Goal: Task Accomplishment & Management: Use online tool/utility

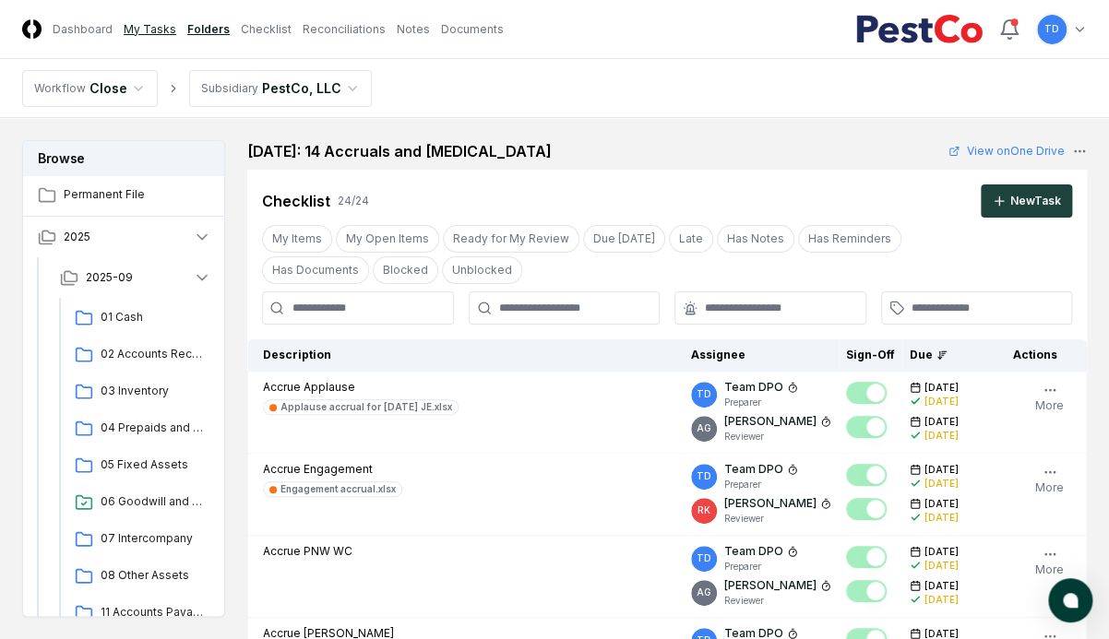
click at [140, 27] on link "My Tasks" at bounding box center [150, 29] width 53 height 17
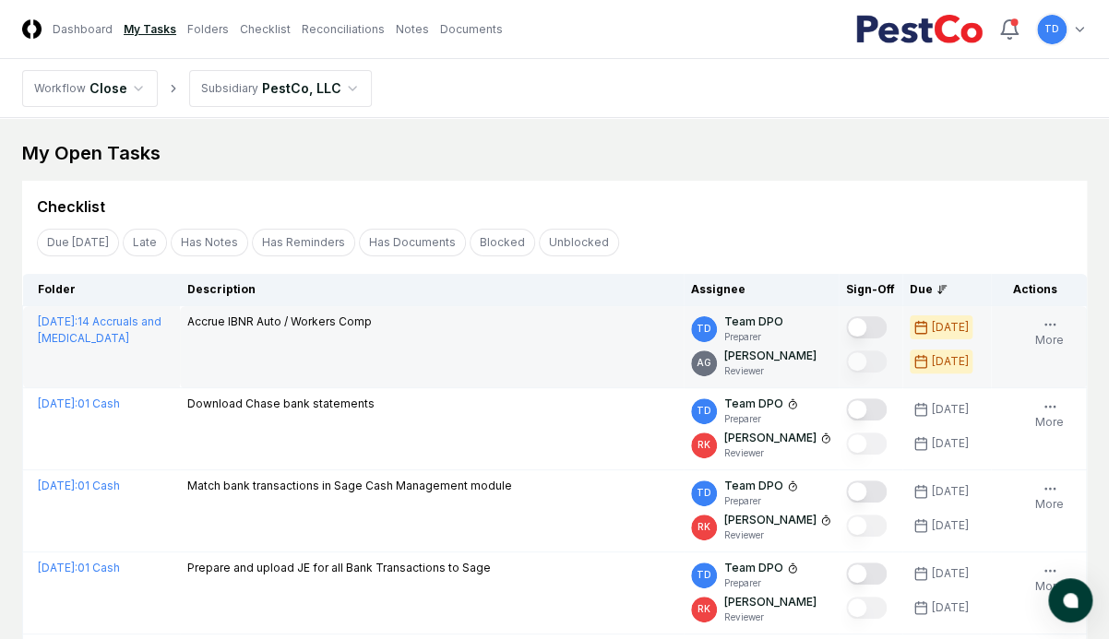
scroll to position [159, 0]
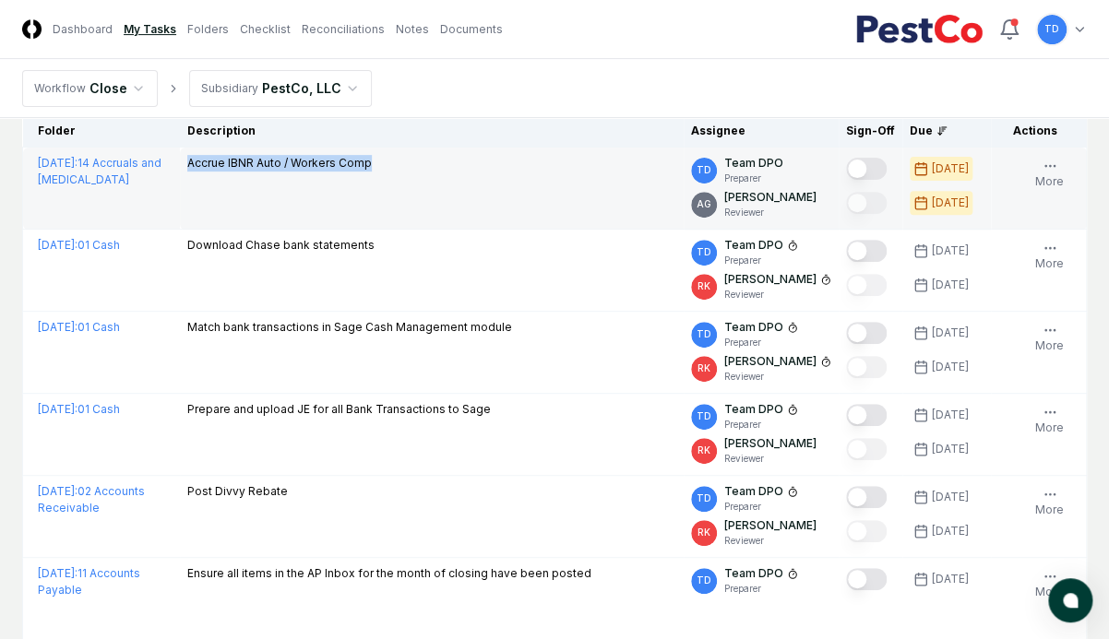
drag, startPoint x: 366, startPoint y: 165, endPoint x: 185, endPoint y: 162, distance: 181.8
click at [185, 162] on td "Accrue IBNR Auto / Workers Comp" at bounding box center [432, 189] width 504 height 82
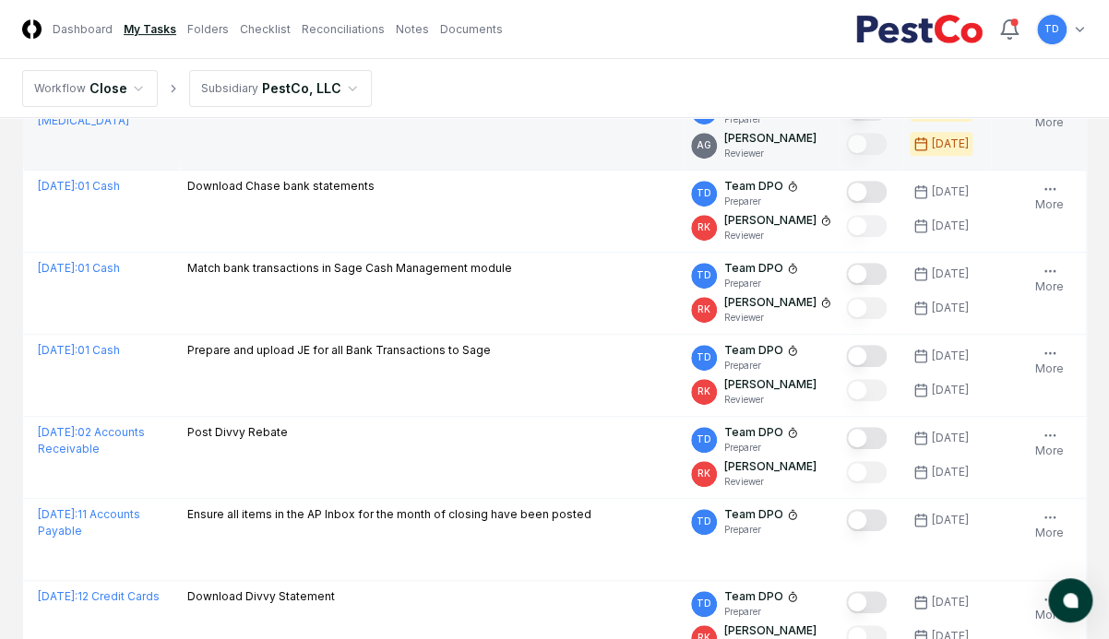
scroll to position [218, 0]
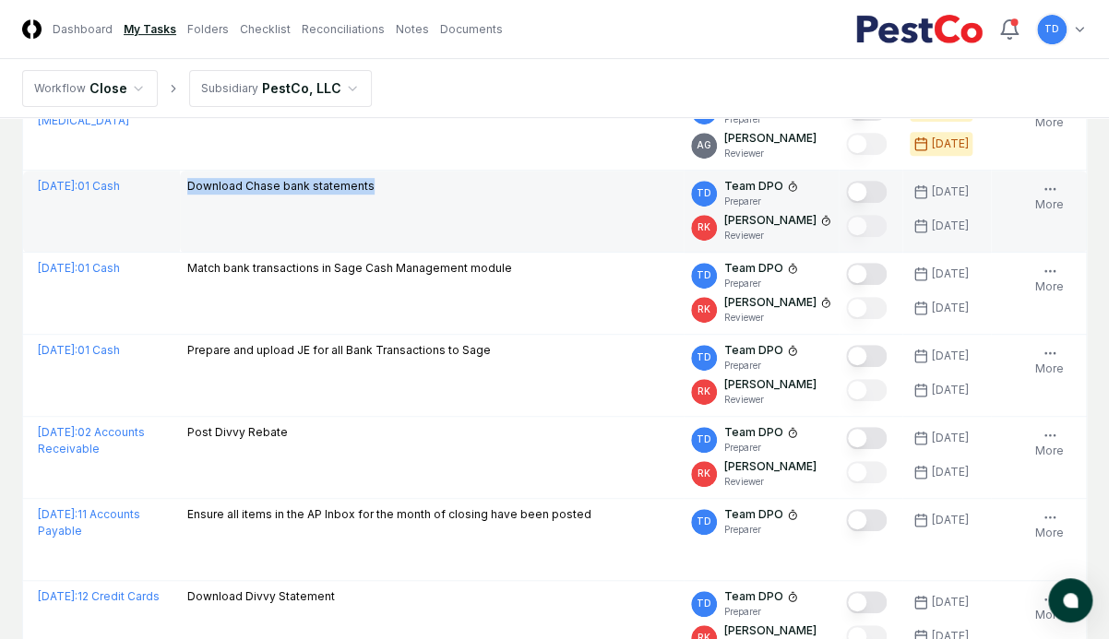
drag, startPoint x: 187, startPoint y: 185, endPoint x: 374, endPoint y: 179, distance: 186.5
click at [374, 179] on div "Download Chase bank statements" at bounding box center [431, 188] width 489 height 20
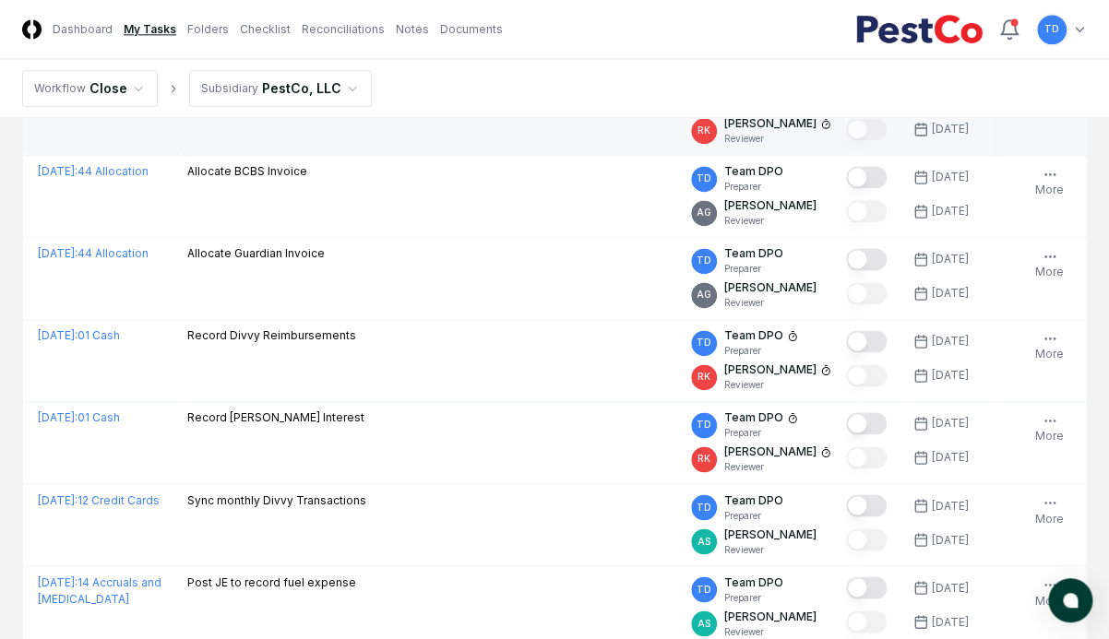
scroll to position [894, 0]
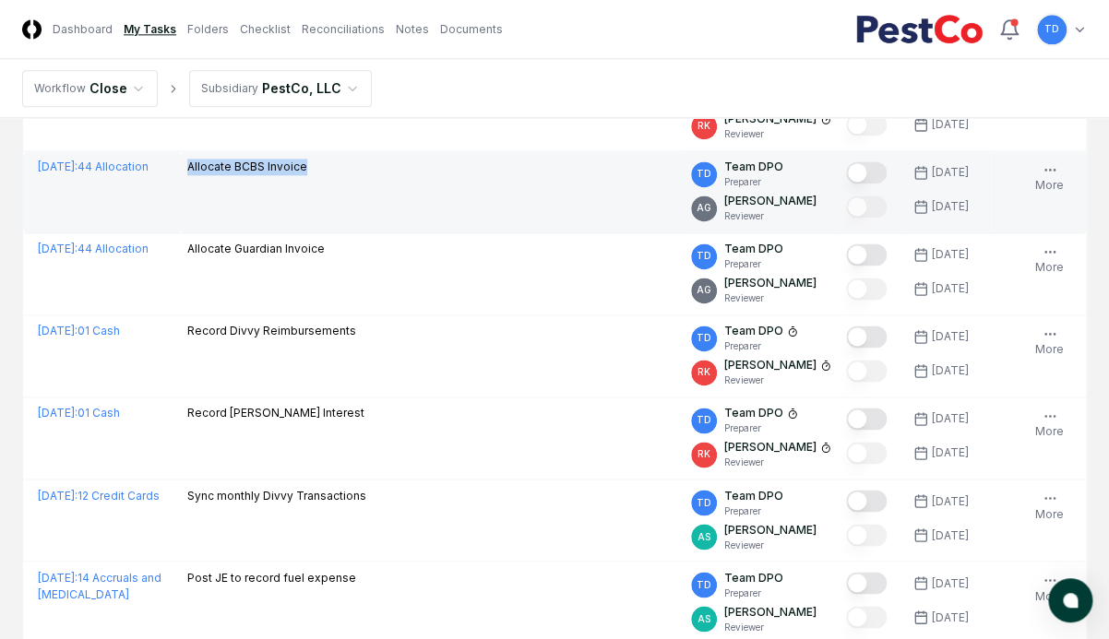
drag, startPoint x: 186, startPoint y: 164, endPoint x: 305, endPoint y: 170, distance: 119.2
click at [305, 170] on div "Allocate BCBS Invoice" at bounding box center [431, 169] width 489 height 20
copy p "Allocate BCBS Invoice"
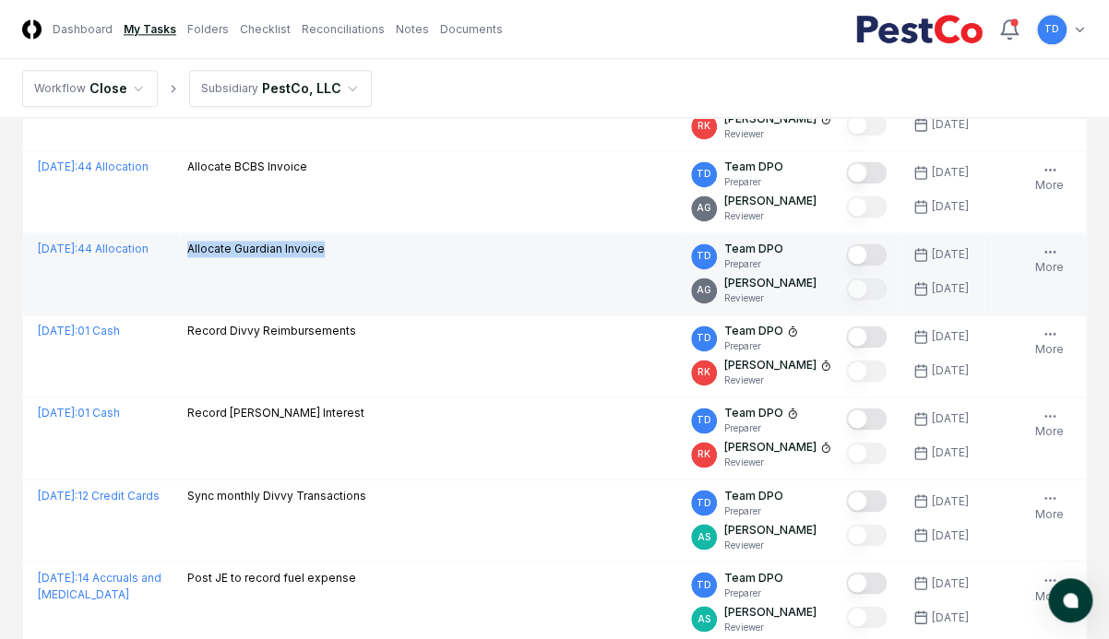
click at [331, 245] on td "Allocate Guardian Invoice" at bounding box center [432, 274] width 504 height 82
copy p "Allocate Guardian Invoice"
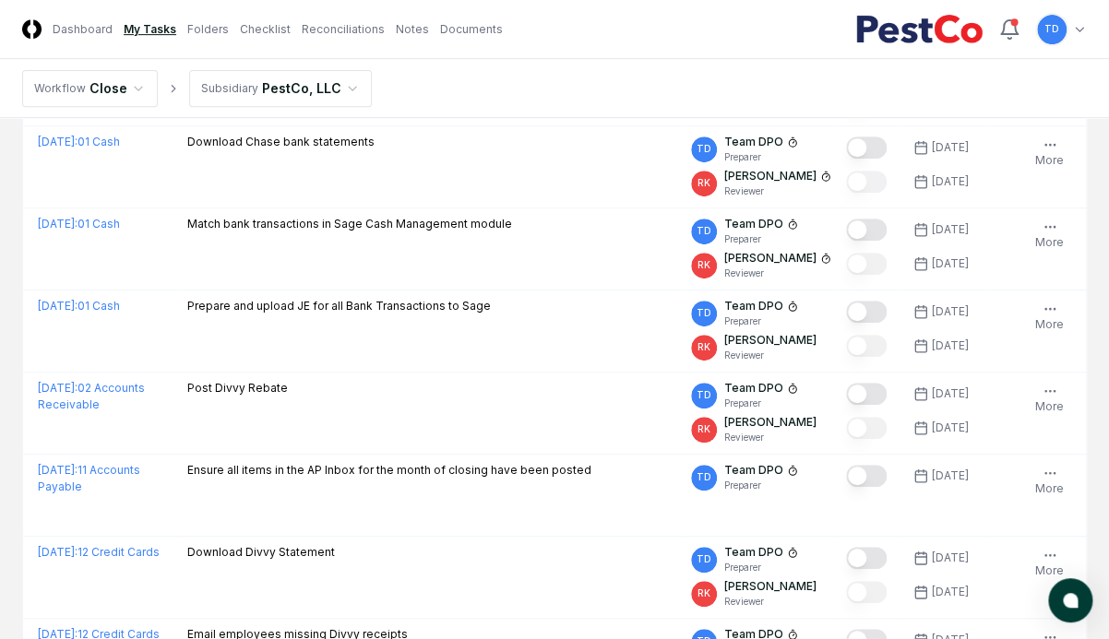
scroll to position [56, 0]
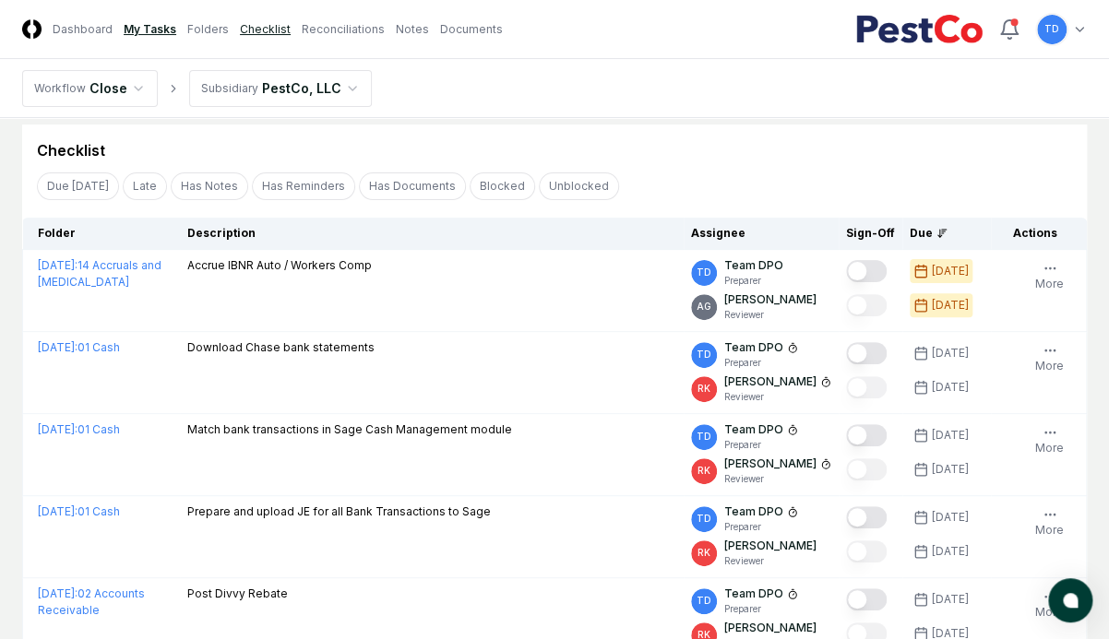
click at [271, 29] on link "Checklist" at bounding box center [265, 29] width 51 height 17
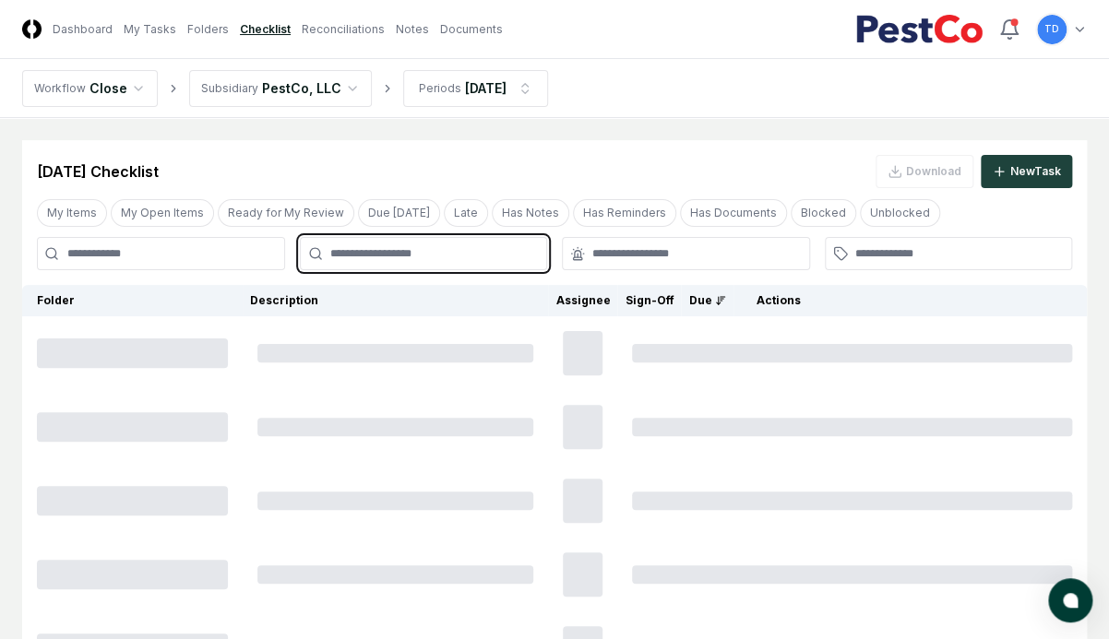
click at [453, 255] on input "text" at bounding box center [433, 253] width 206 height 17
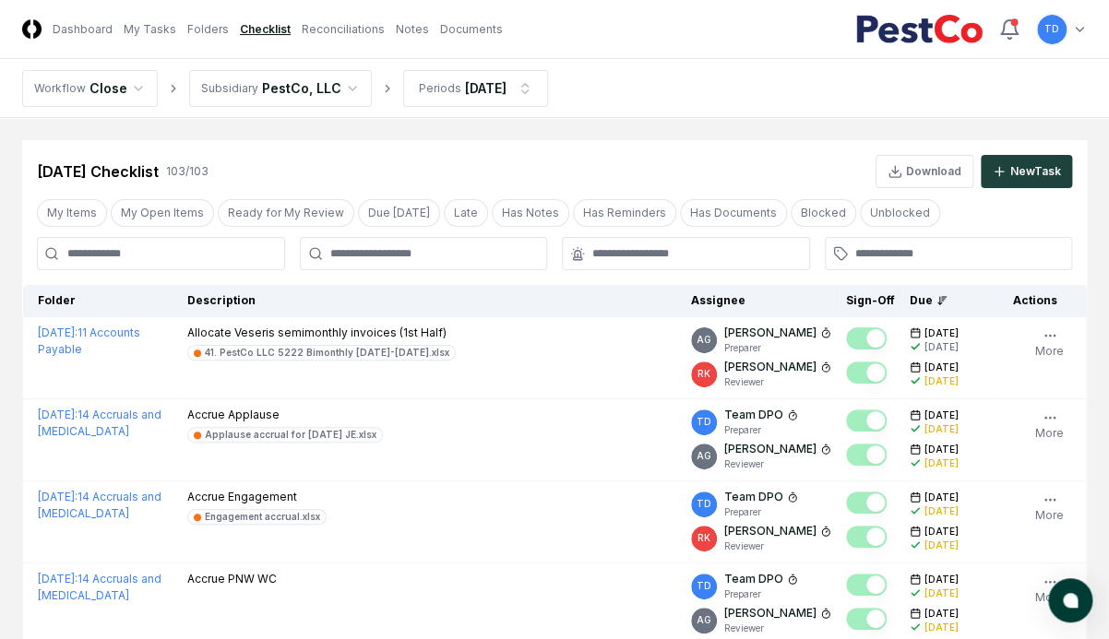
click at [388, 167] on div "[DATE] Checklist 103 / 103 Download New Task" at bounding box center [554, 171] width 1035 height 33
click at [412, 255] on input "text" at bounding box center [433, 253] width 206 height 17
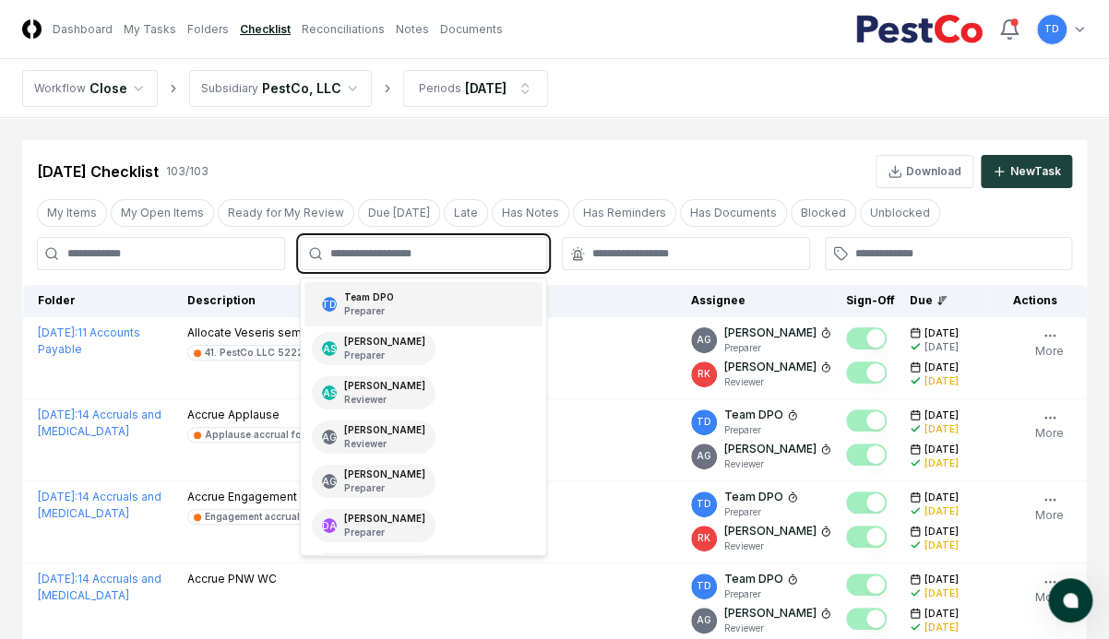
click at [380, 310] on p "Preparer" at bounding box center [369, 311] width 50 height 14
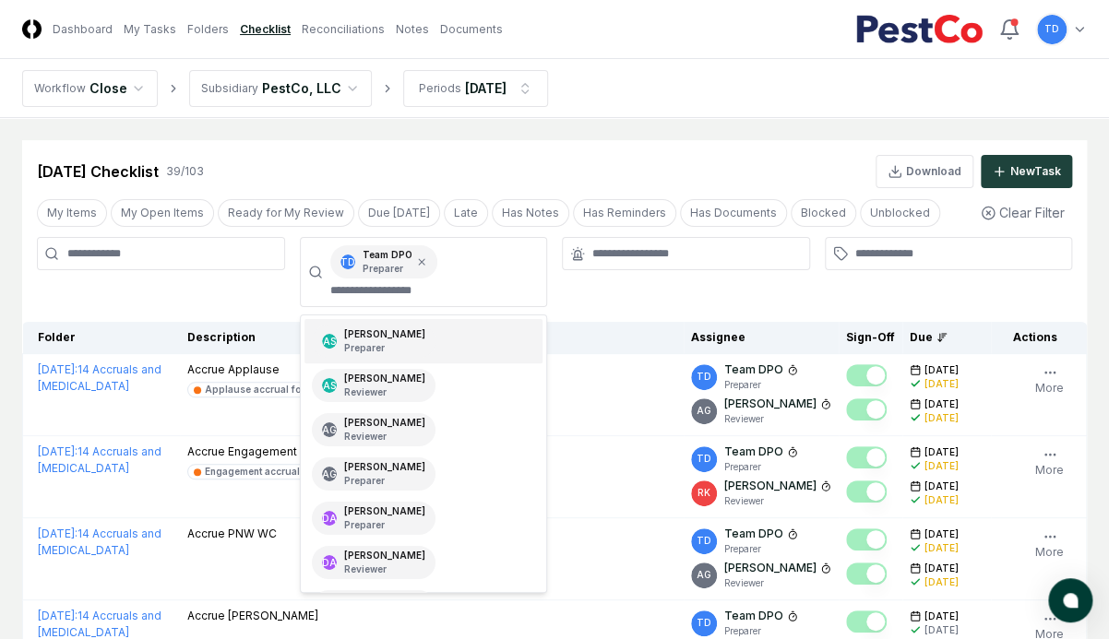
click at [465, 162] on div "[DATE] Checklist 39 / 103 Download New Task" at bounding box center [554, 171] width 1035 height 33
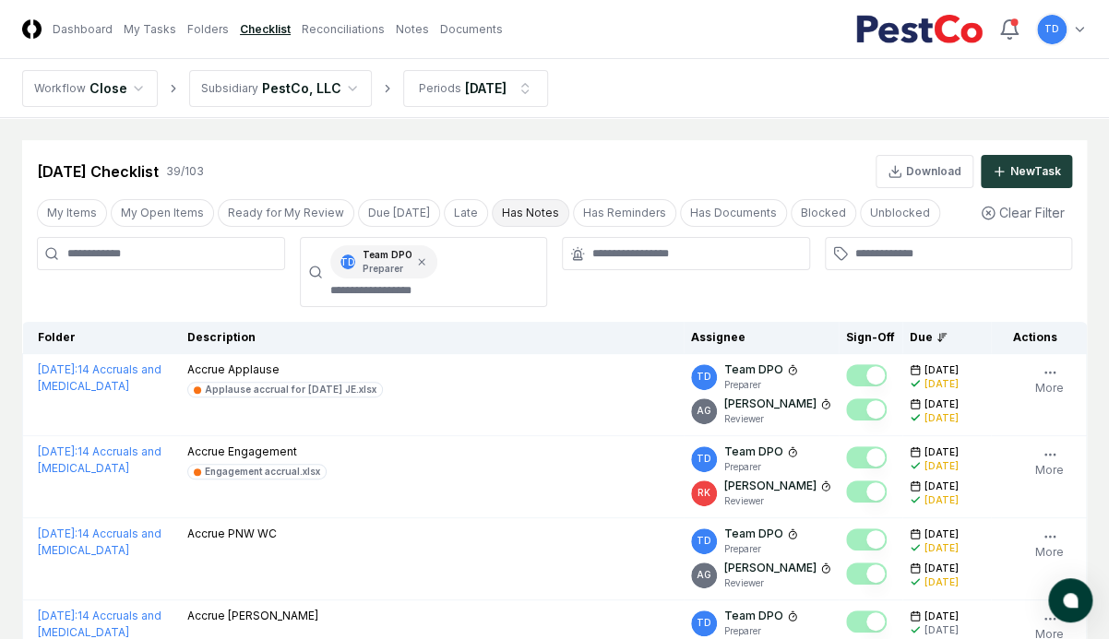
click at [507, 214] on button "Has Notes" at bounding box center [531, 213] width 78 height 28
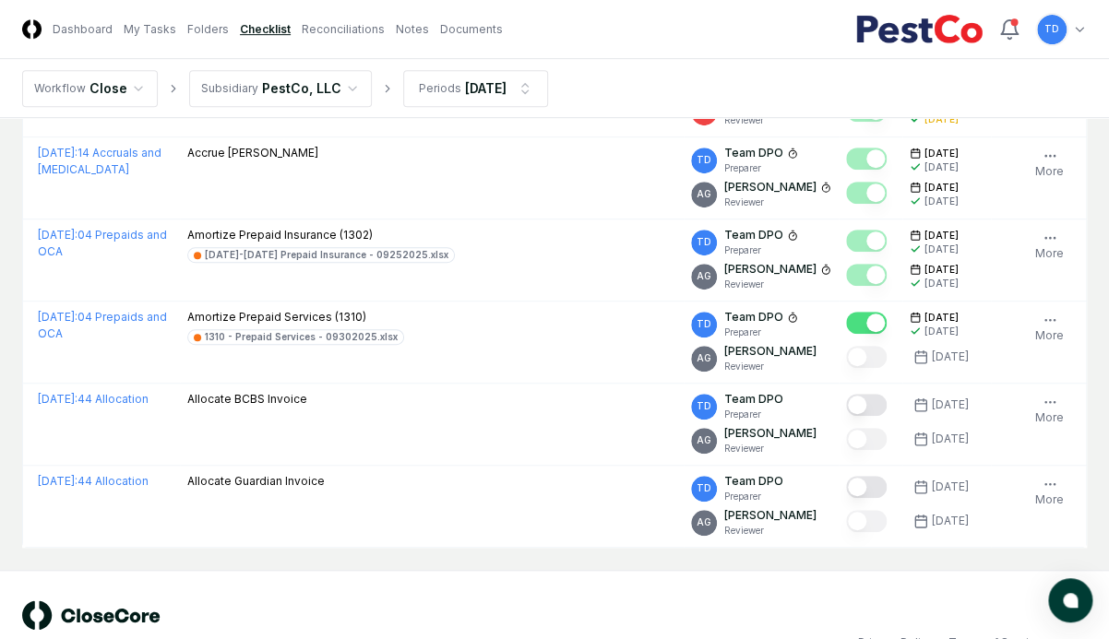
scroll to position [299, 0]
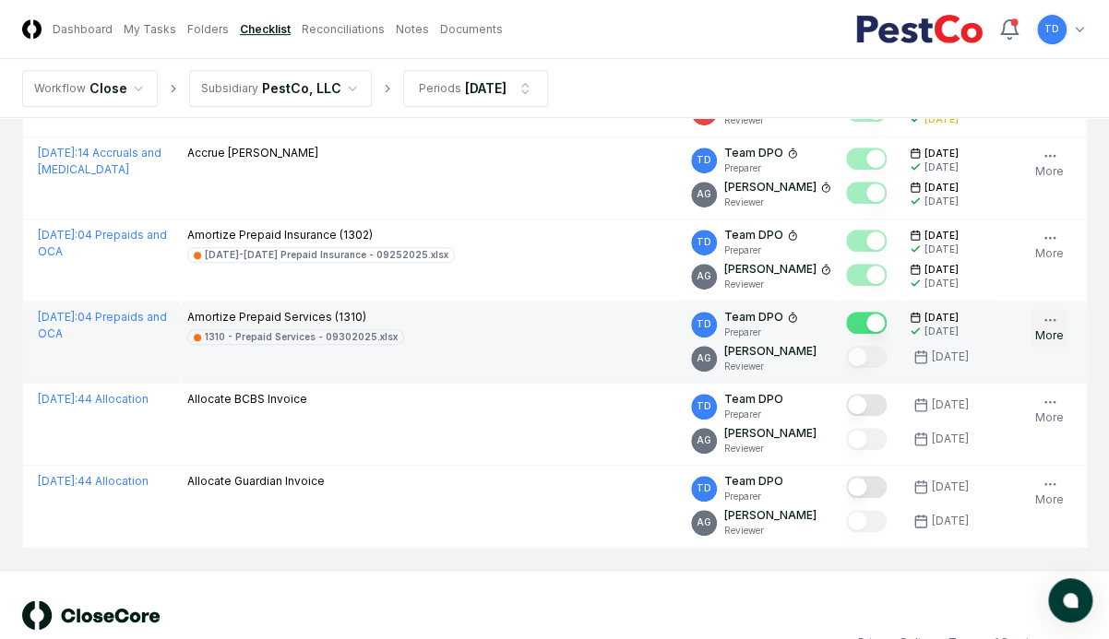
click at [920, 328] on button "More" at bounding box center [1050, 328] width 36 height 39
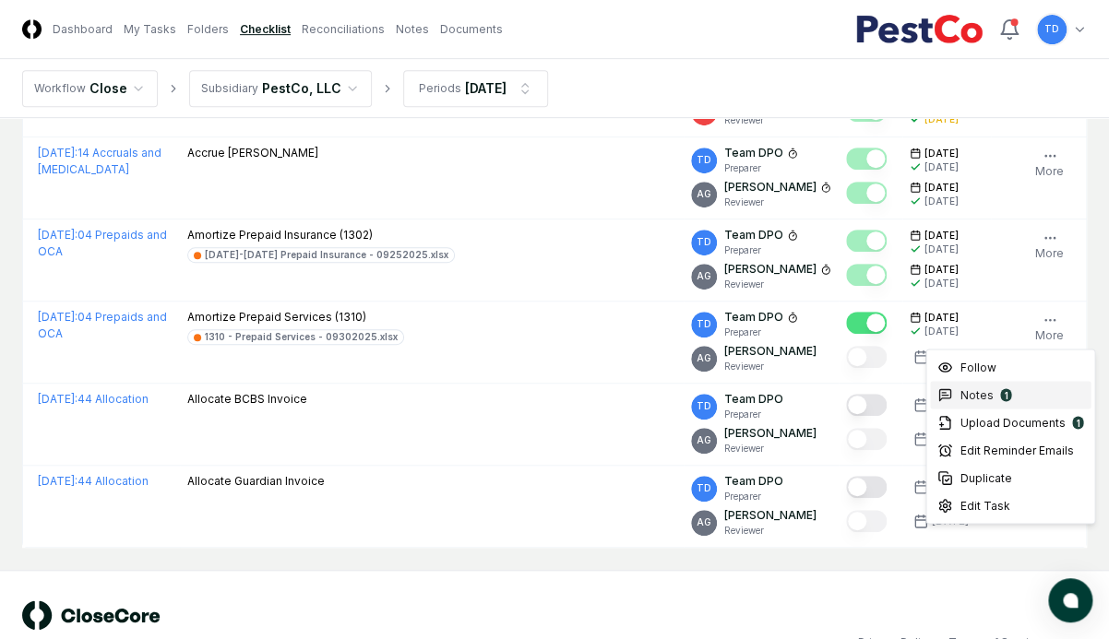
click at [920, 400] on div "Notes 1" at bounding box center [1010, 395] width 161 height 28
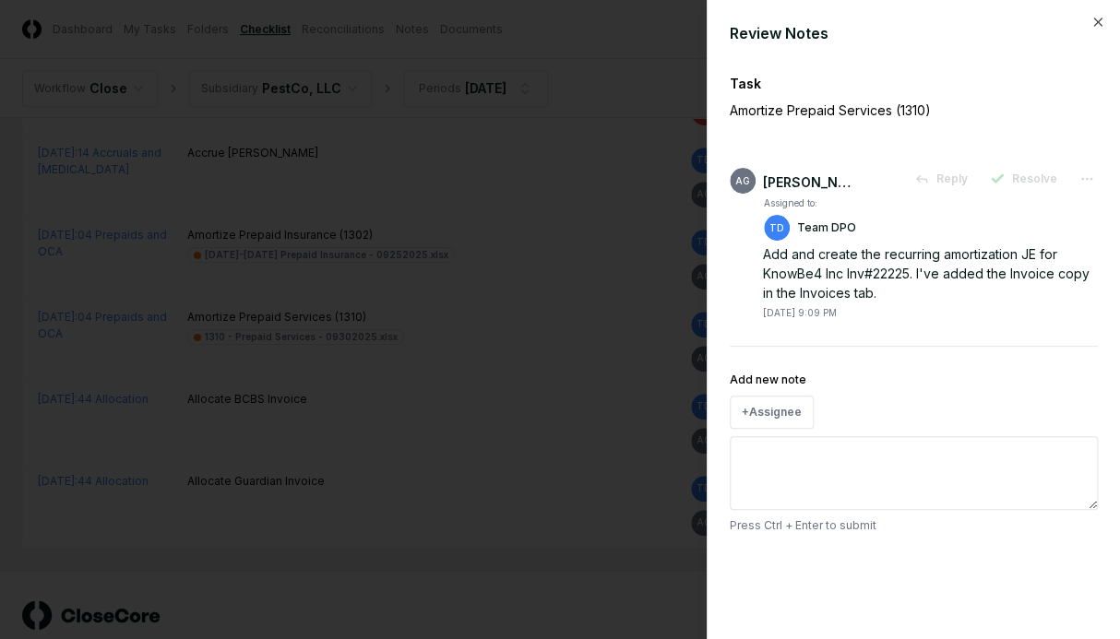
click at [815, 116] on p "Amortize Prepaid Services (1310)" at bounding box center [882, 110] width 304 height 19
copy div "Amortize Prepaid Services (1310) AG"
click at [763, 127] on div "Task Amortize Prepaid Services (1310)" at bounding box center [914, 108] width 368 height 68
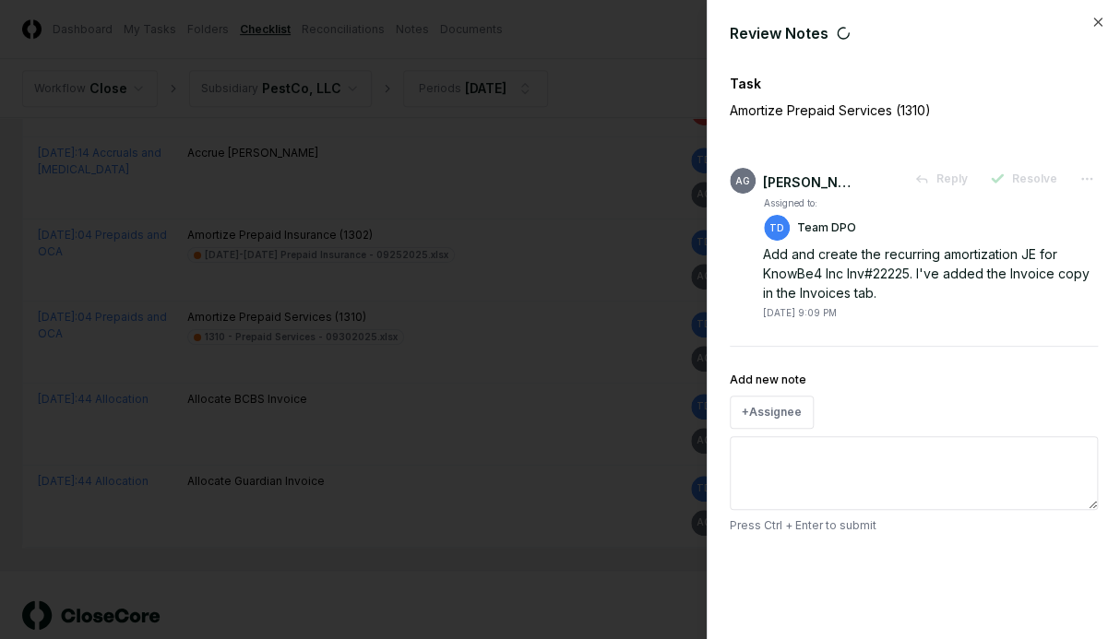
click at [587, 171] on div at bounding box center [560, 319] width 1120 height 639
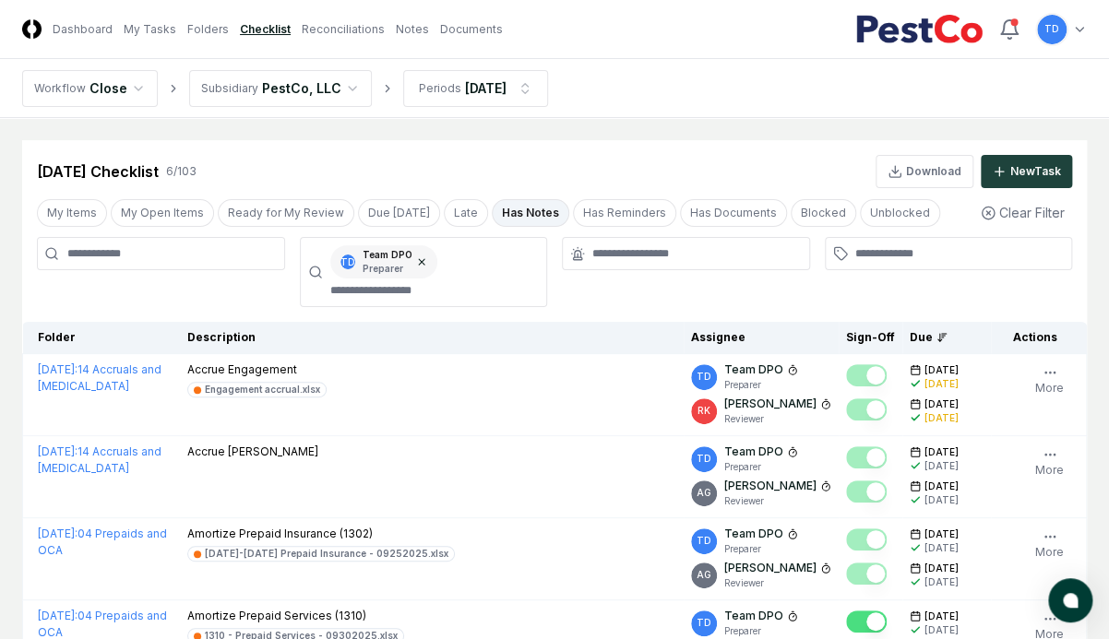
click at [419, 262] on icon at bounding box center [422, 262] width 6 height 6
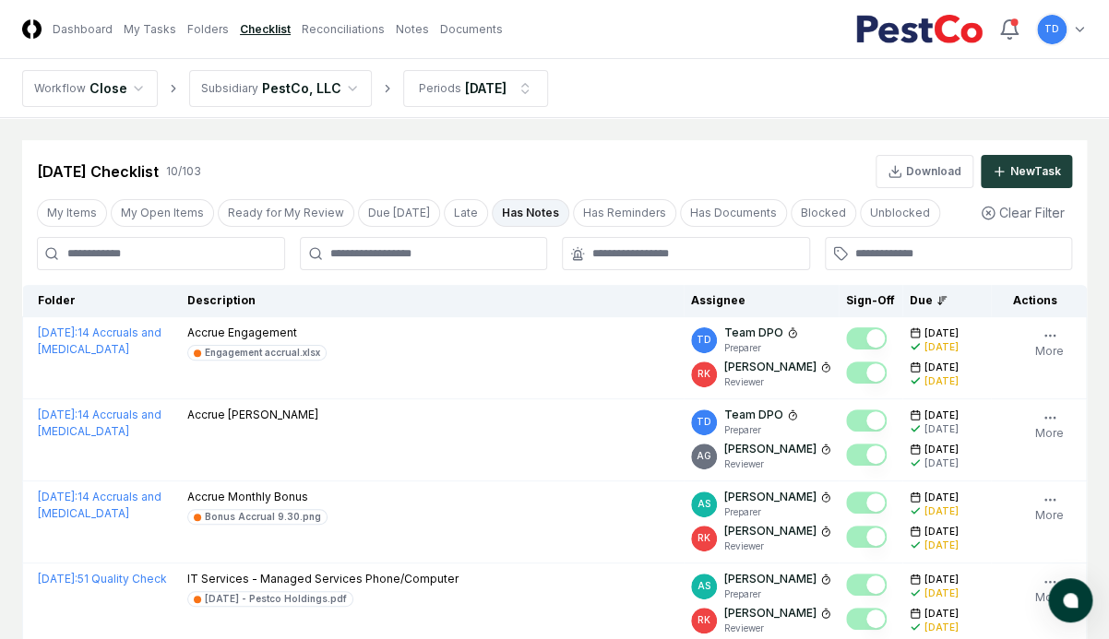
click at [241, 245] on input at bounding box center [161, 253] width 248 height 33
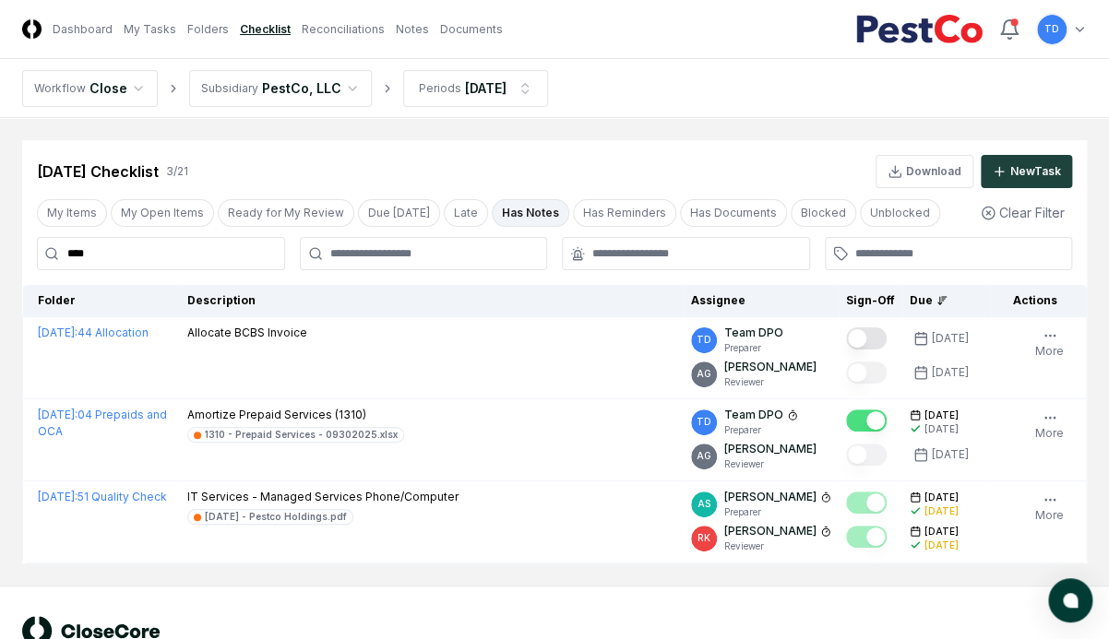
click at [503, 218] on button "Has Notes" at bounding box center [531, 213] width 78 height 28
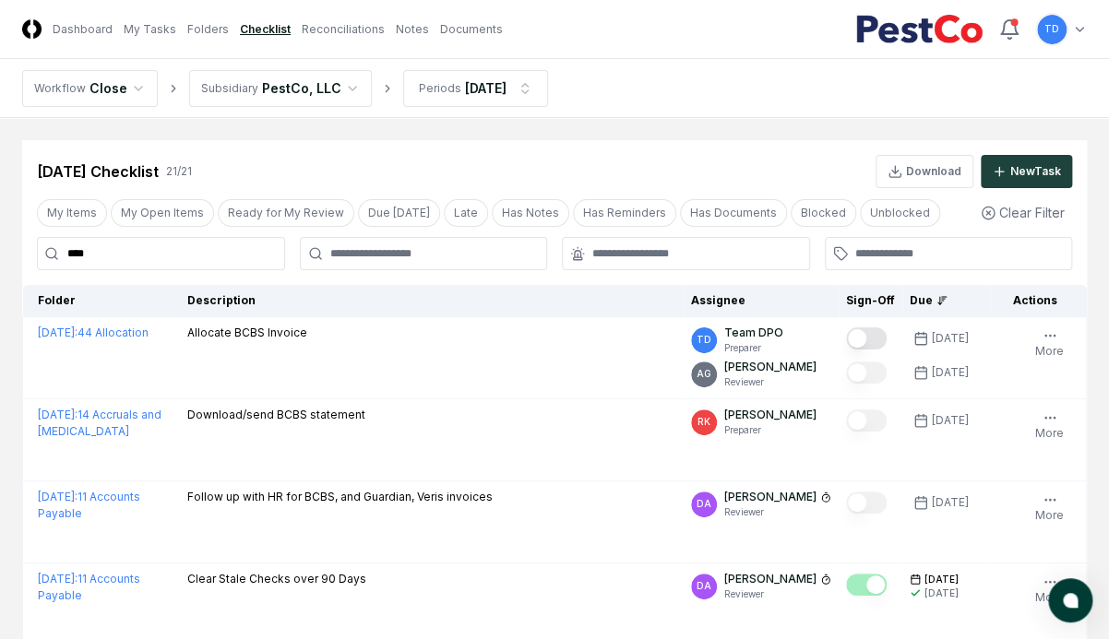
click at [181, 252] on input "****" at bounding box center [161, 253] width 248 height 33
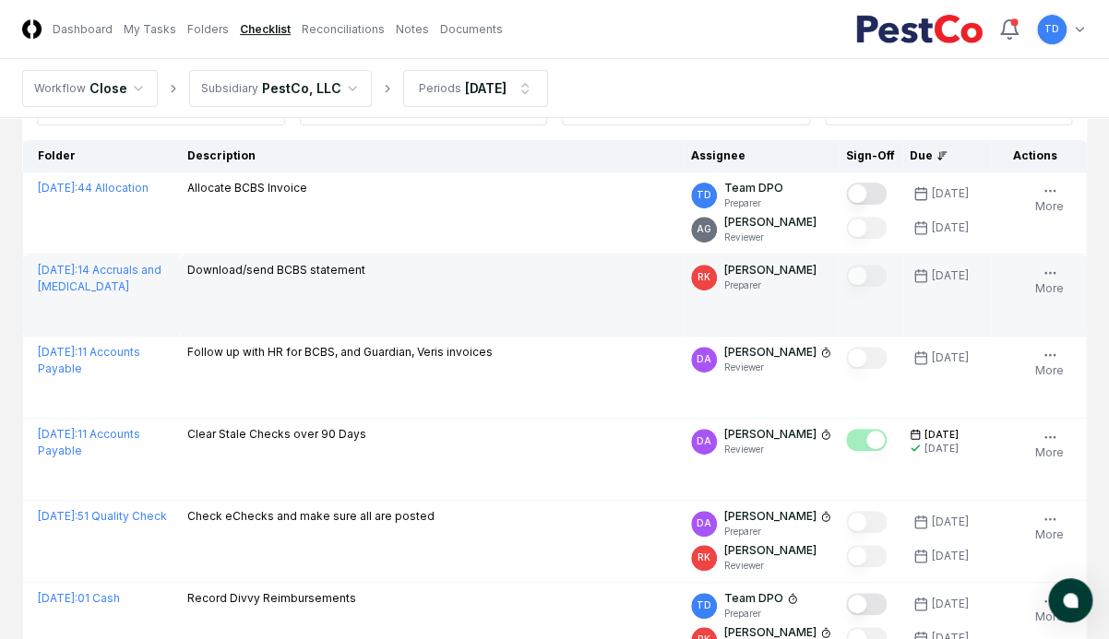
scroll to position [129, 0]
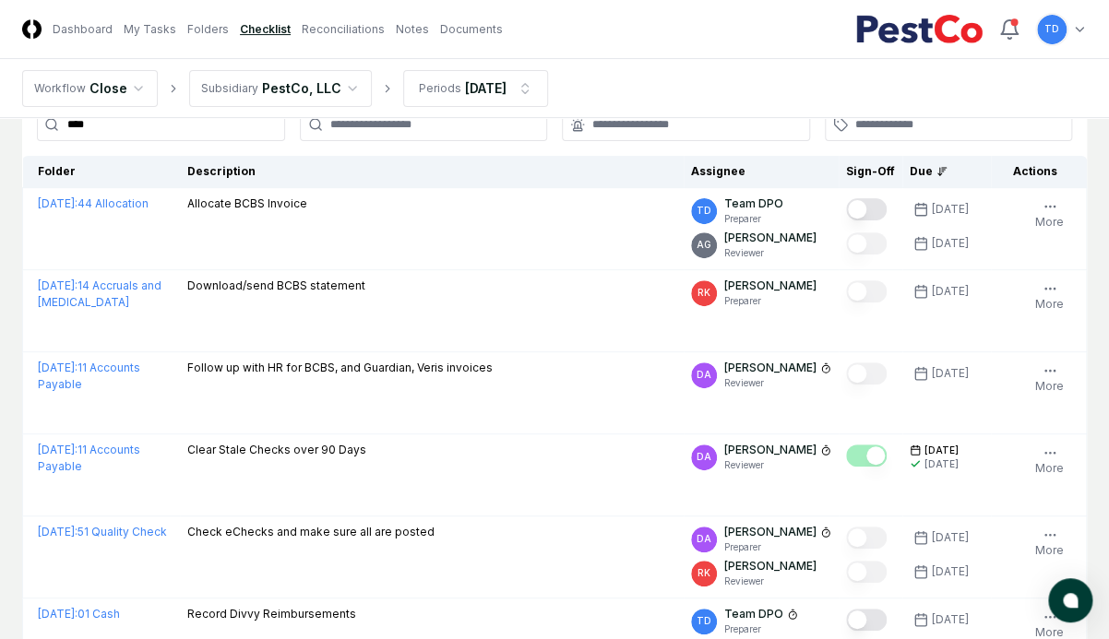
click at [196, 132] on input "****" at bounding box center [161, 124] width 248 height 33
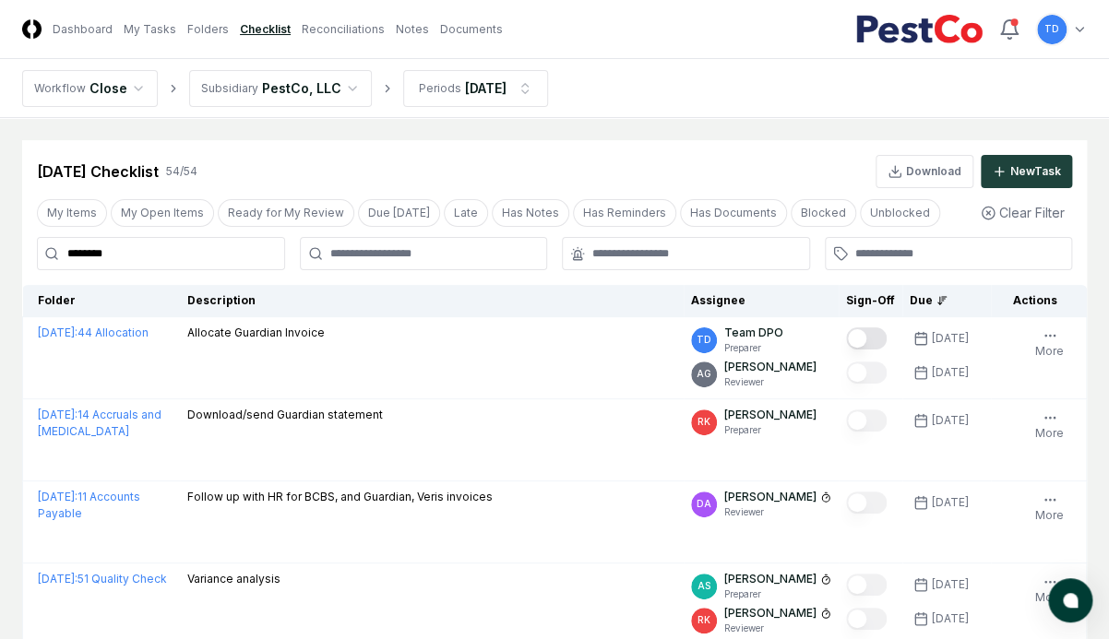
type input "********"
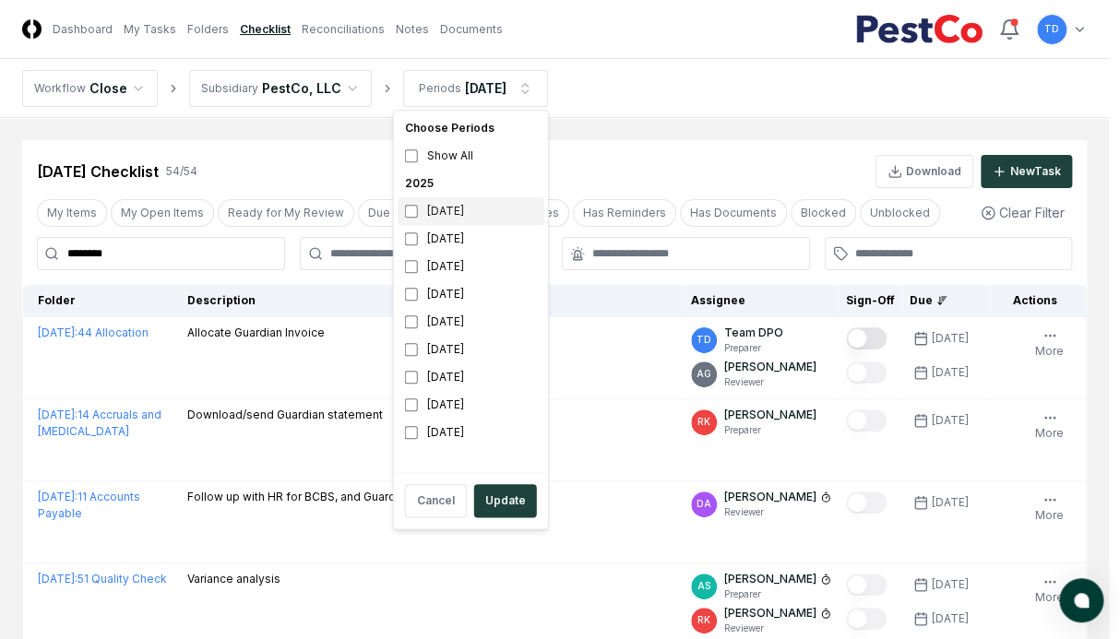
click at [437, 209] on div "[DATE]" at bounding box center [471, 211] width 147 height 28
click at [501, 494] on button "Update" at bounding box center [505, 500] width 63 height 33
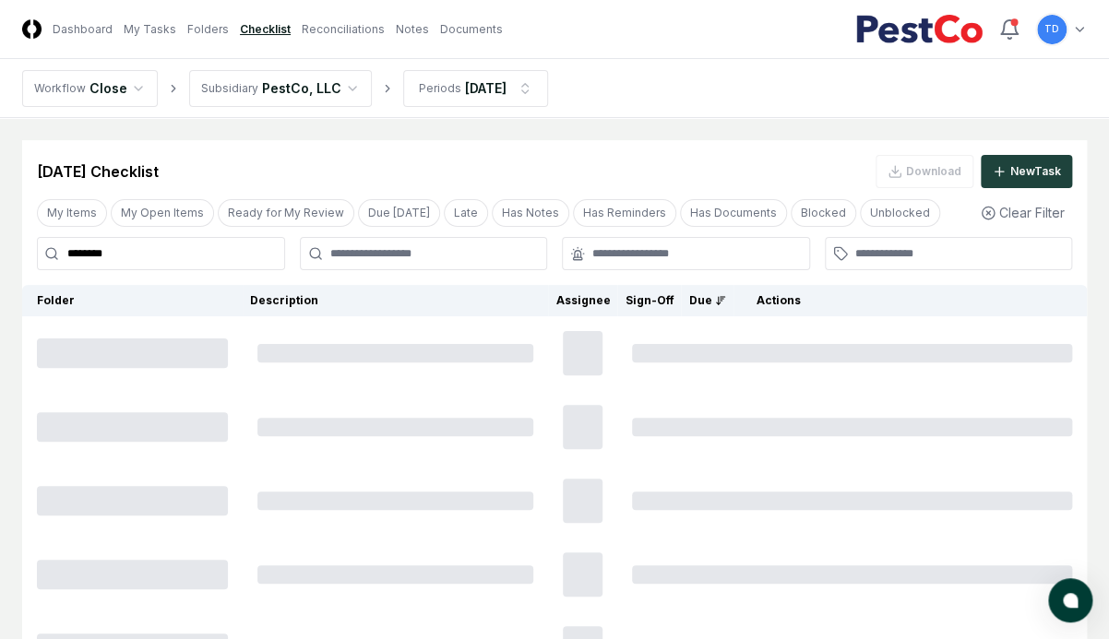
click at [234, 253] on input "********" at bounding box center [161, 253] width 248 height 33
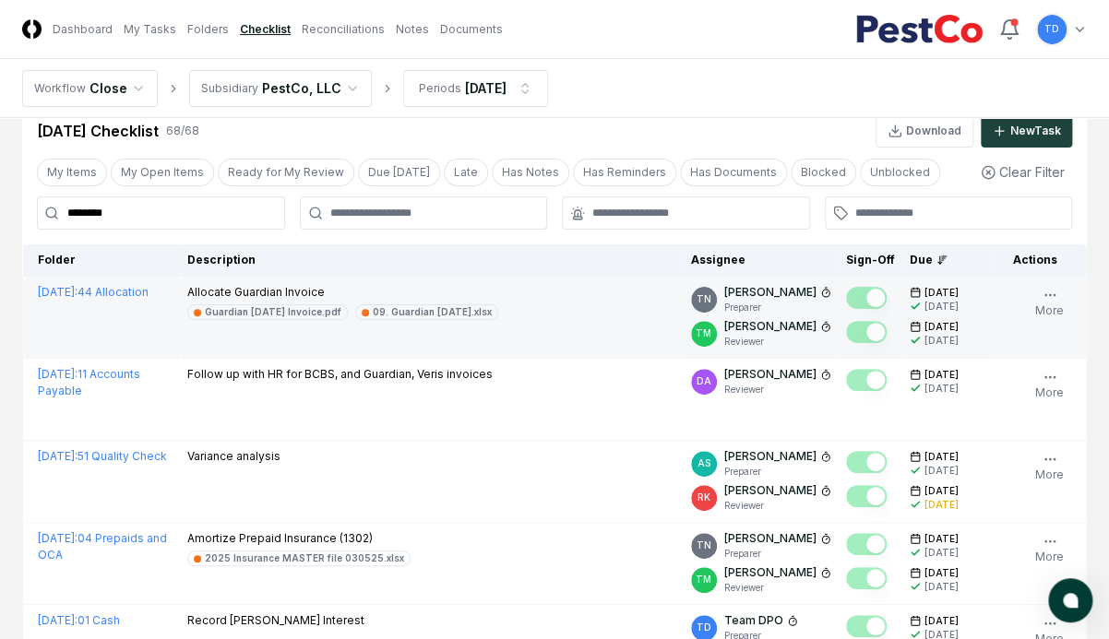
scroll to position [40, 0]
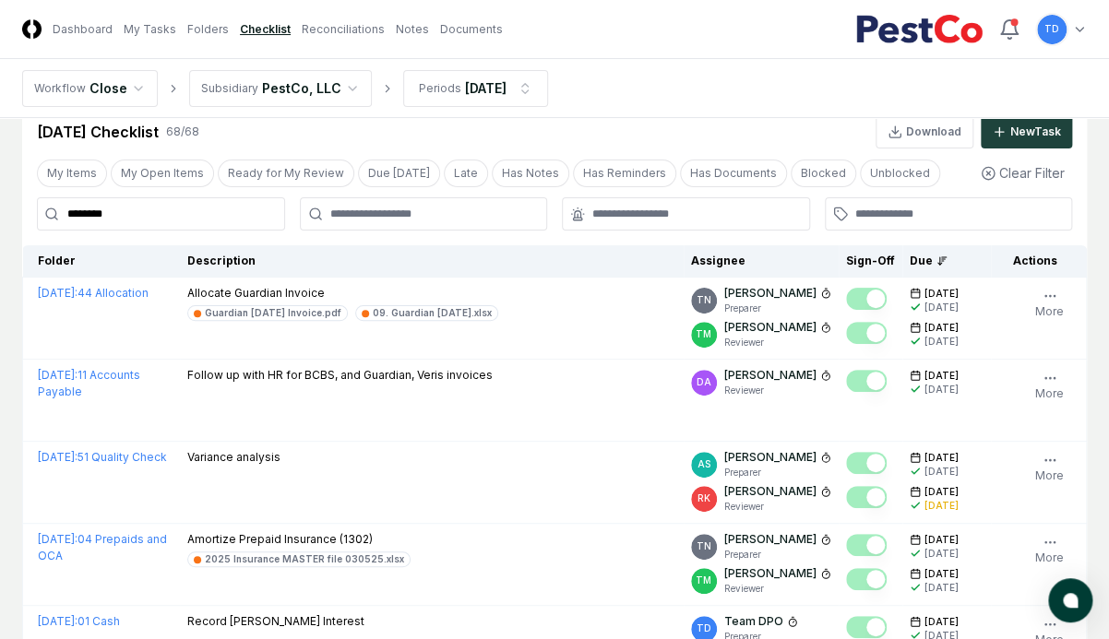
click at [432, 107] on nav "Workflow Close Subsidiary PestCo, LLC Periods [DATE]" at bounding box center [554, 88] width 1109 height 59
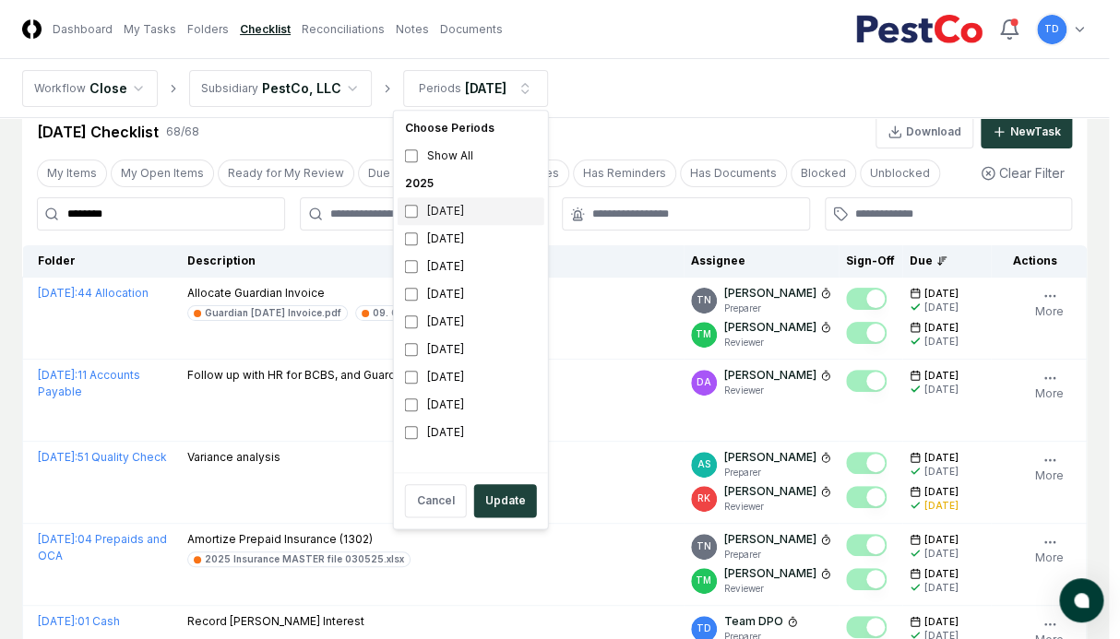
click at [453, 208] on div "[DATE]" at bounding box center [471, 211] width 147 height 28
click at [456, 230] on div "[DATE]" at bounding box center [471, 239] width 147 height 28
click at [490, 495] on button "Update" at bounding box center [505, 500] width 63 height 33
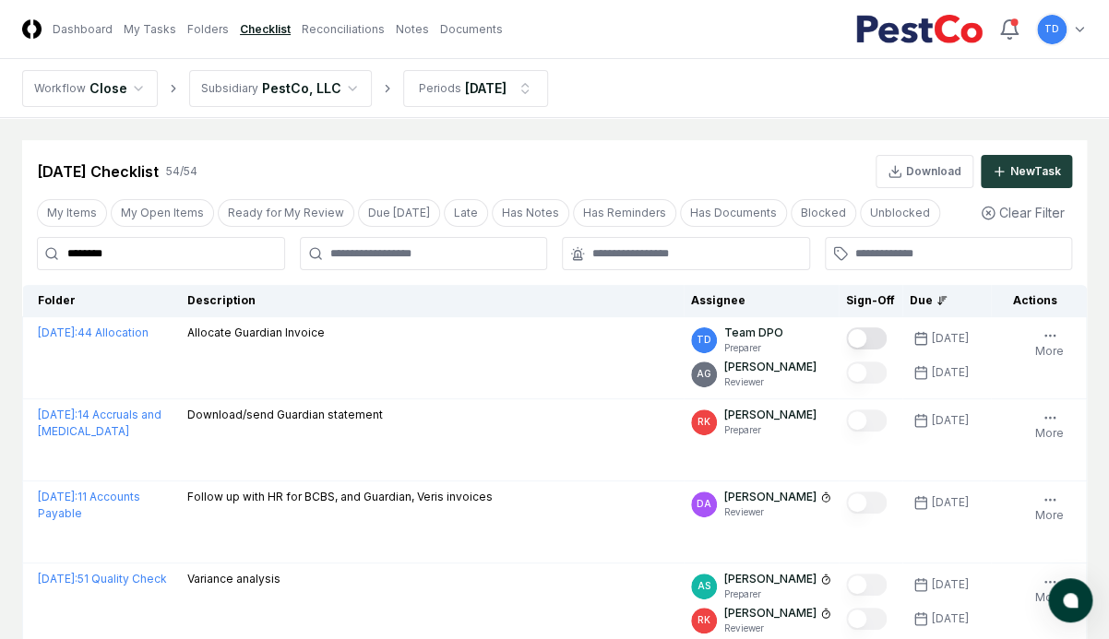
click at [225, 255] on input "********" at bounding box center [161, 253] width 248 height 33
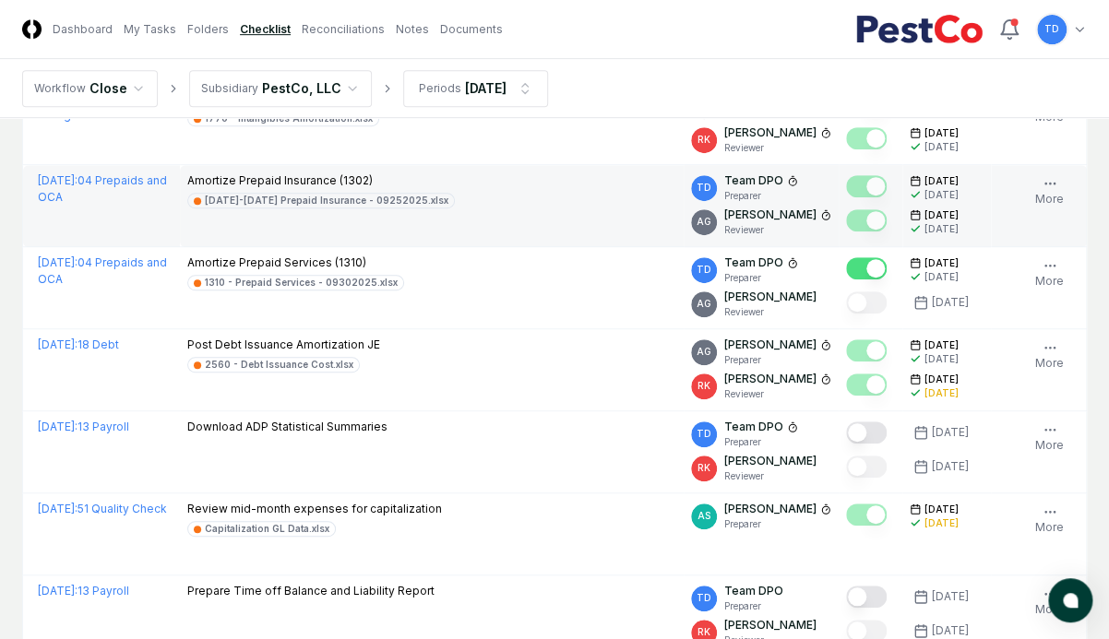
scroll to position [310, 0]
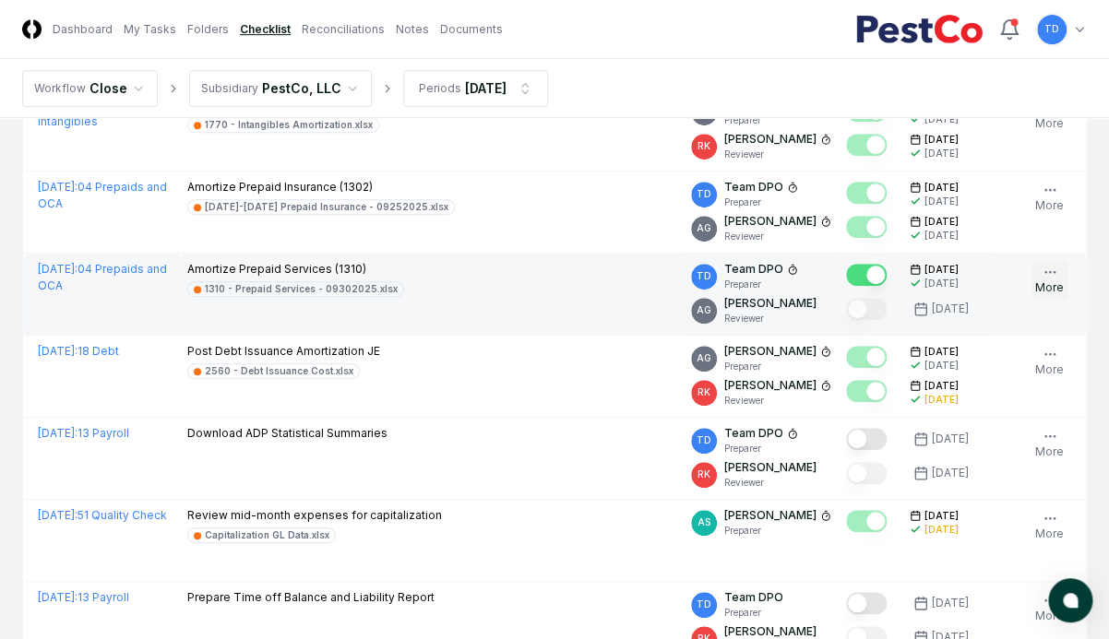
type input "********"
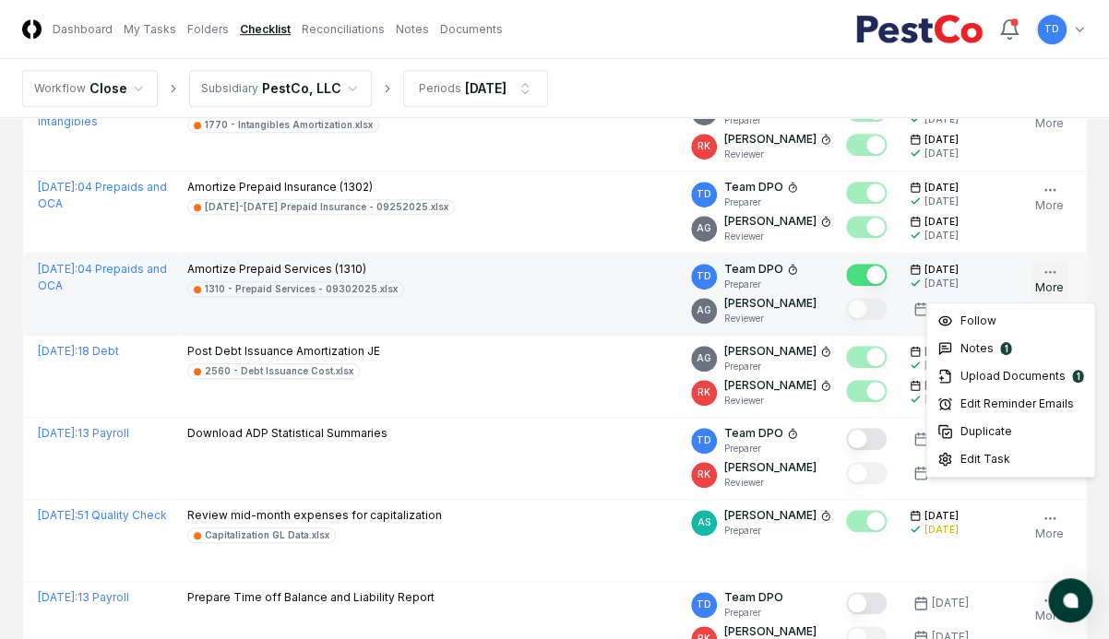
click at [920, 278] on icon "button" at bounding box center [1050, 272] width 15 height 15
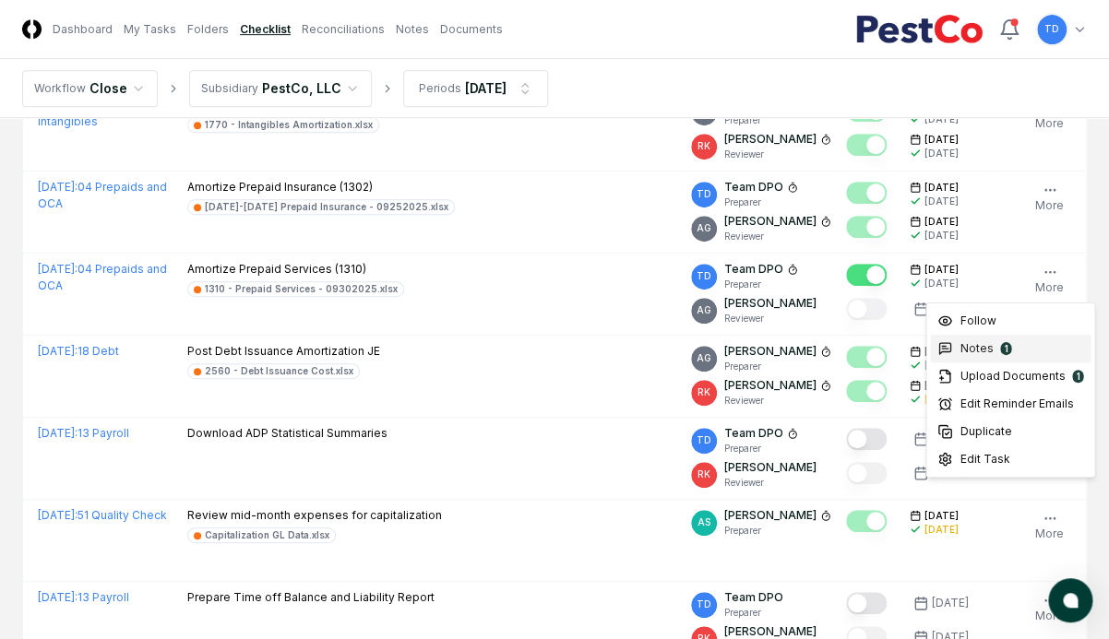
click at [920, 359] on div "Notes 1" at bounding box center [1010, 349] width 161 height 28
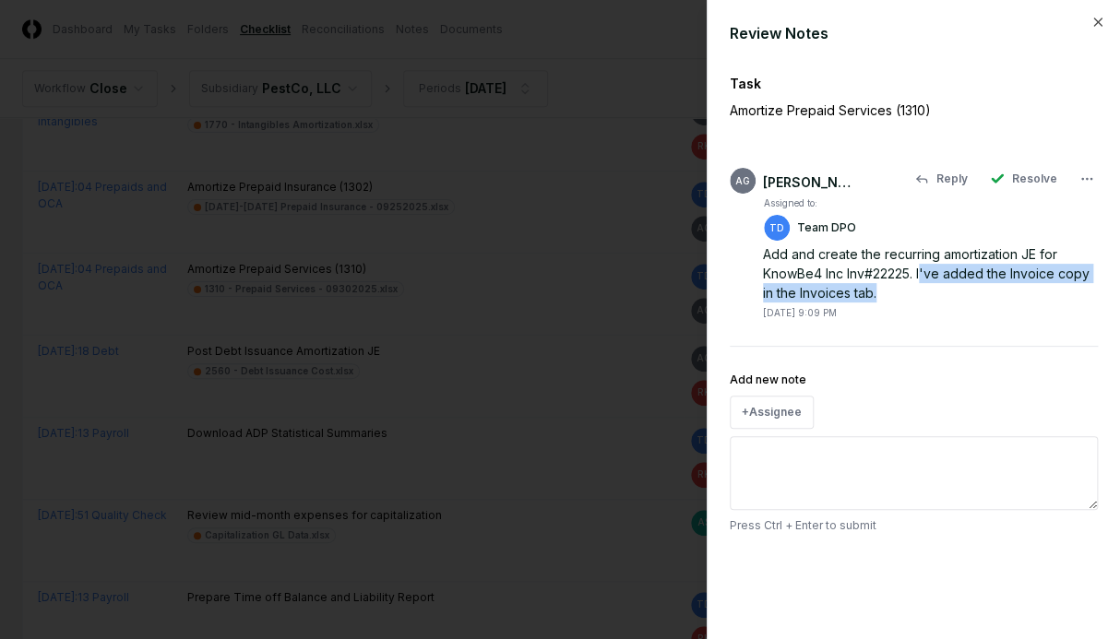
drag, startPoint x: 876, startPoint y: 292, endPoint x: 924, endPoint y: 271, distance: 52.5
click at [920, 271] on div "Add and create the recurring amortization JE for KnowBe4 Inc Inv#22225. I've ad…" at bounding box center [930, 274] width 335 height 58
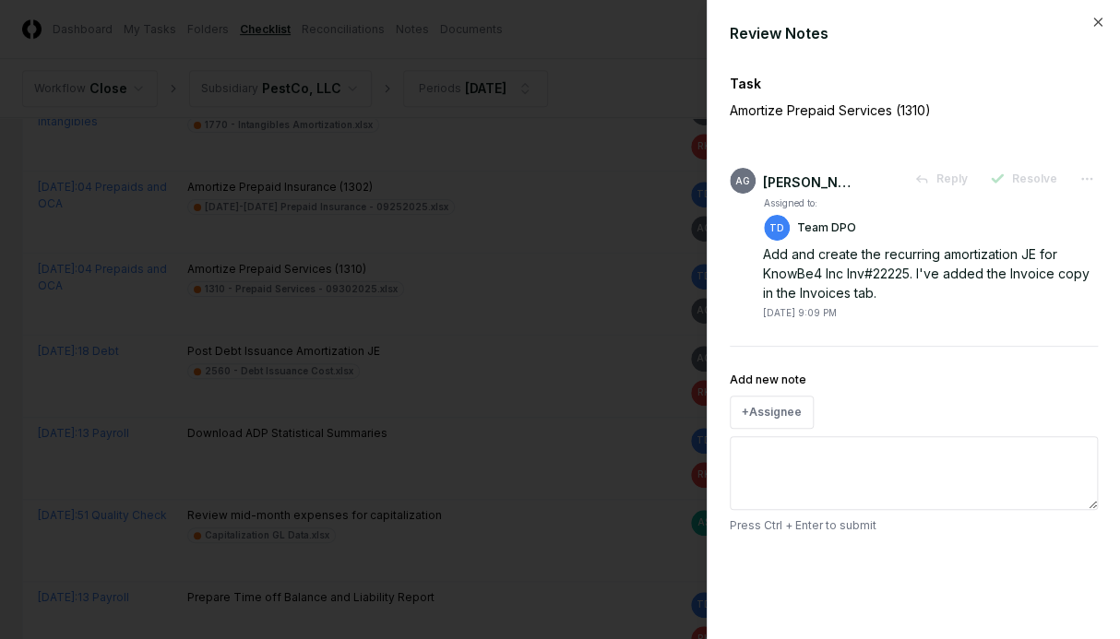
click at [414, 199] on div at bounding box center [560, 319] width 1120 height 639
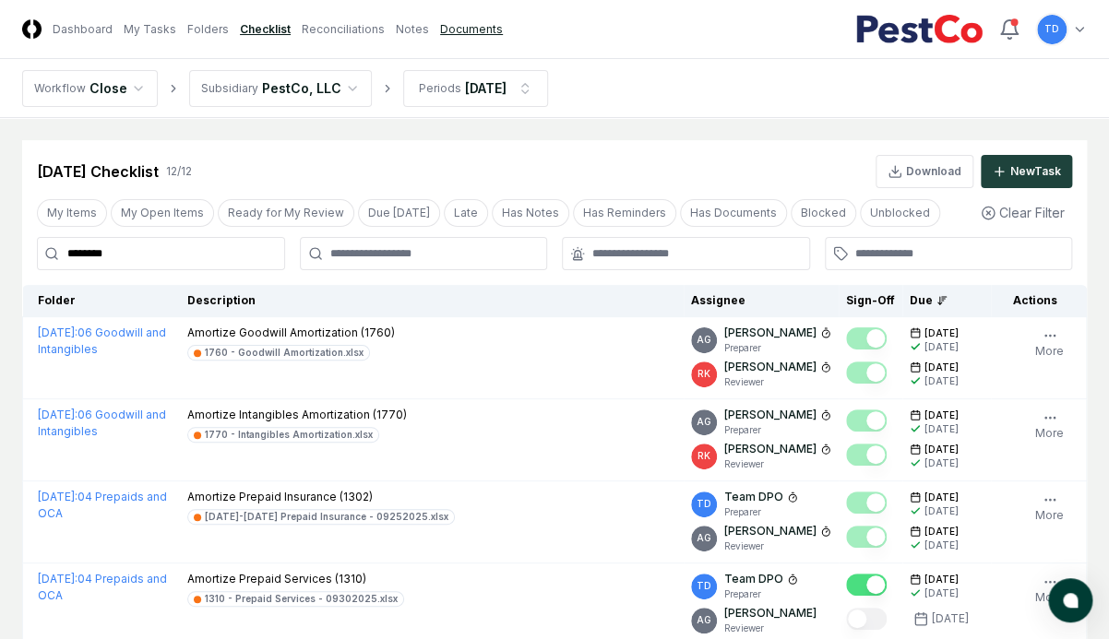
click at [454, 32] on link "Documents" at bounding box center [471, 29] width 63 height 17
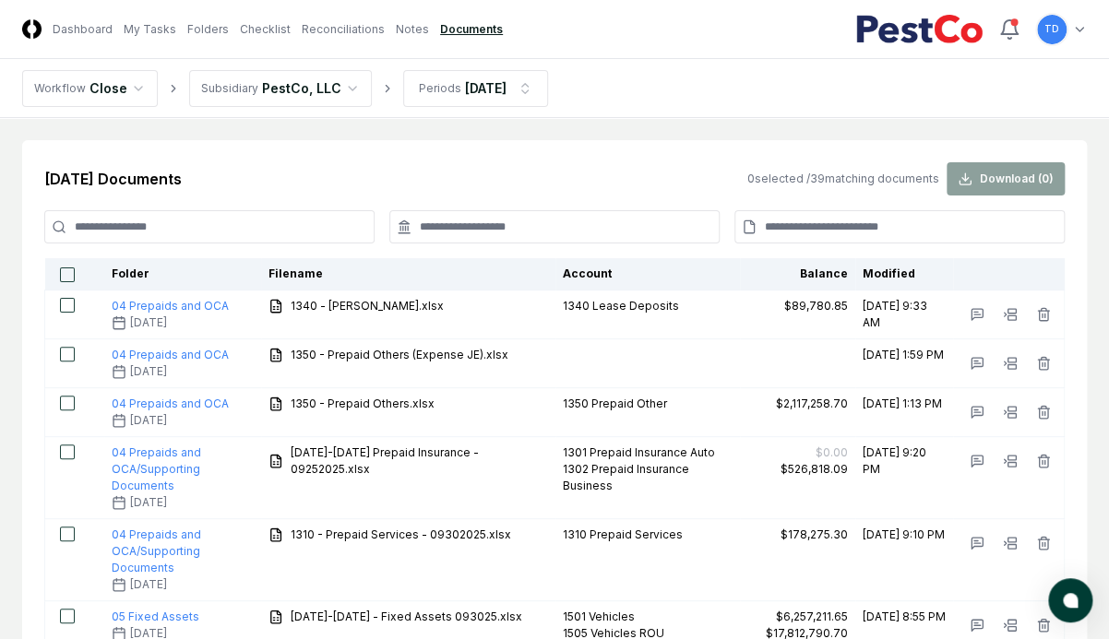
click at [226, 223] on input at bounding box center [209, 226] width 330 height 33
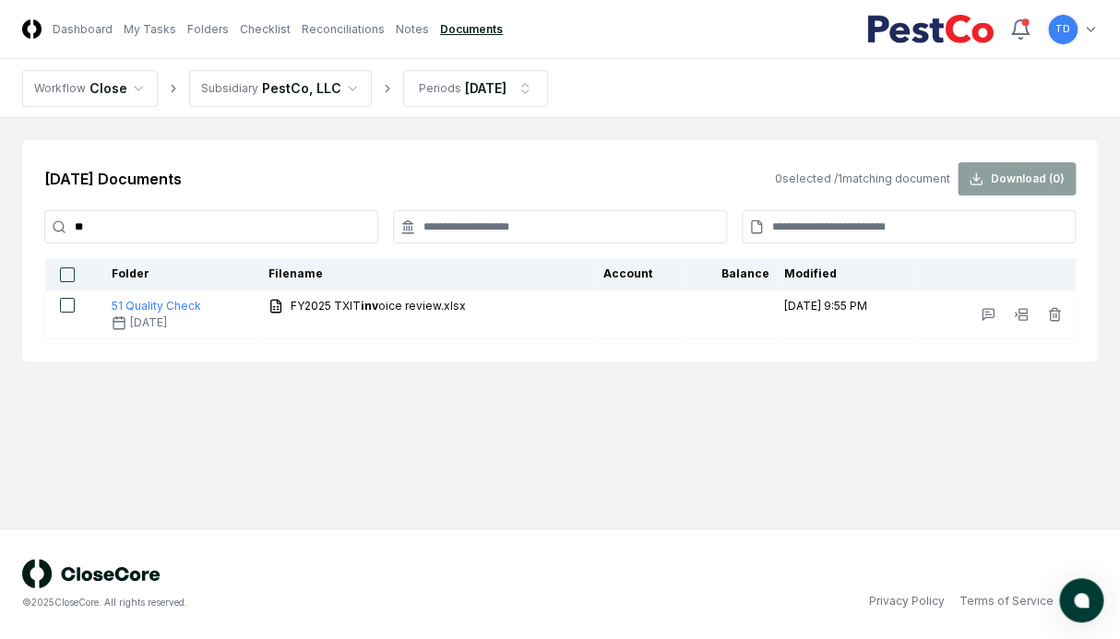
type input "*"
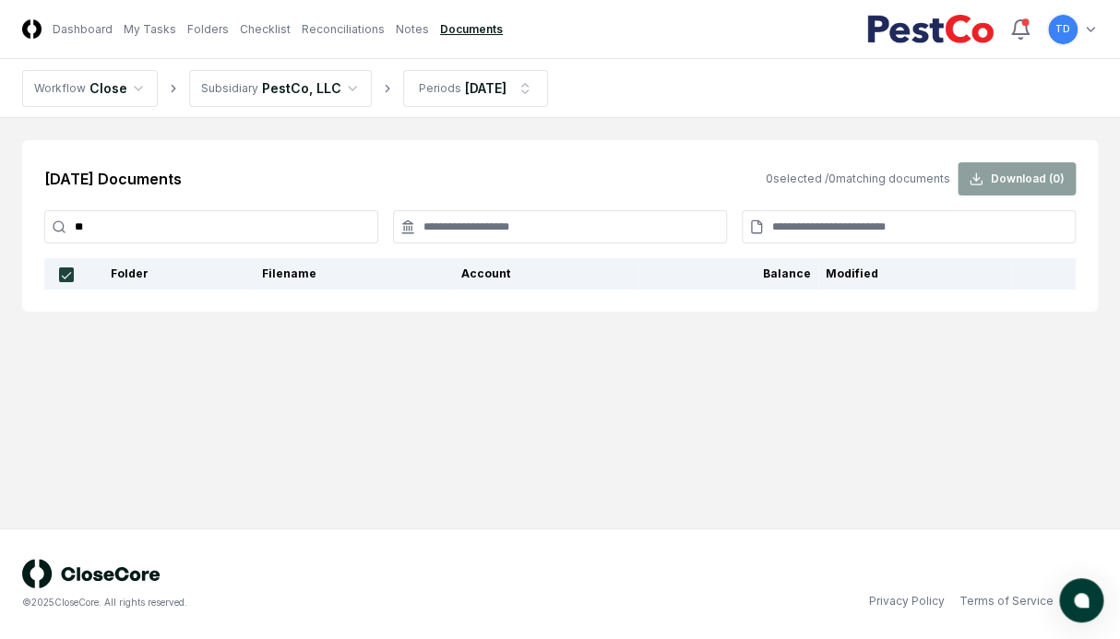
type input "*"
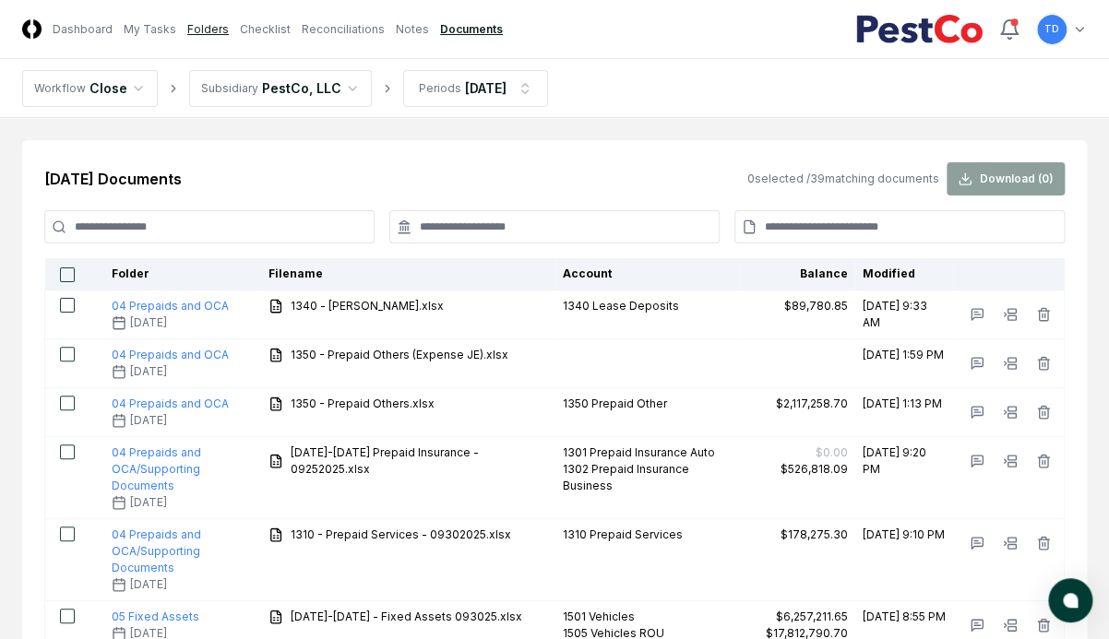
click at [196, 28] on link "Folders" at bounding box center [208, 29] width 42 height 17
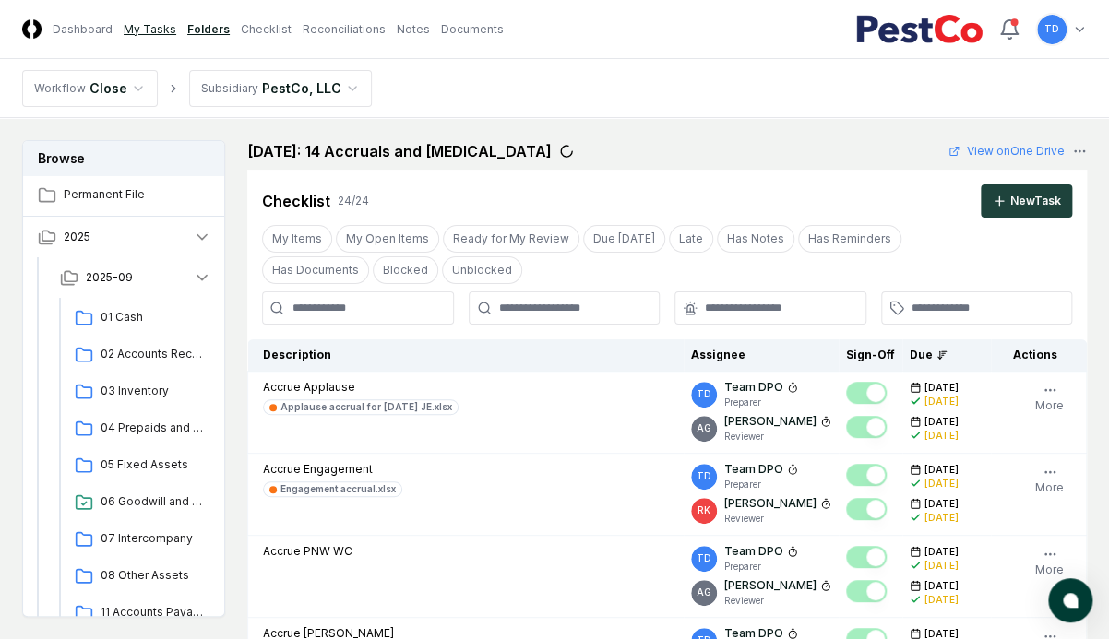
click at [138, 25] on link "My Tasks" at bounding box center [150, 29] width 53 height 17
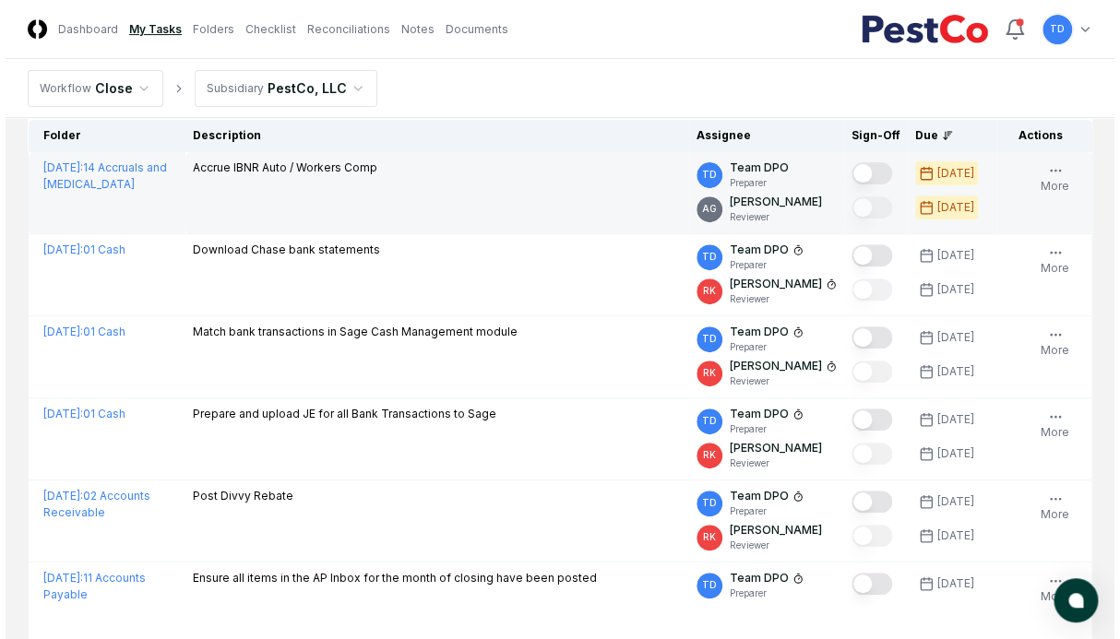
scroll to position [30, 0]
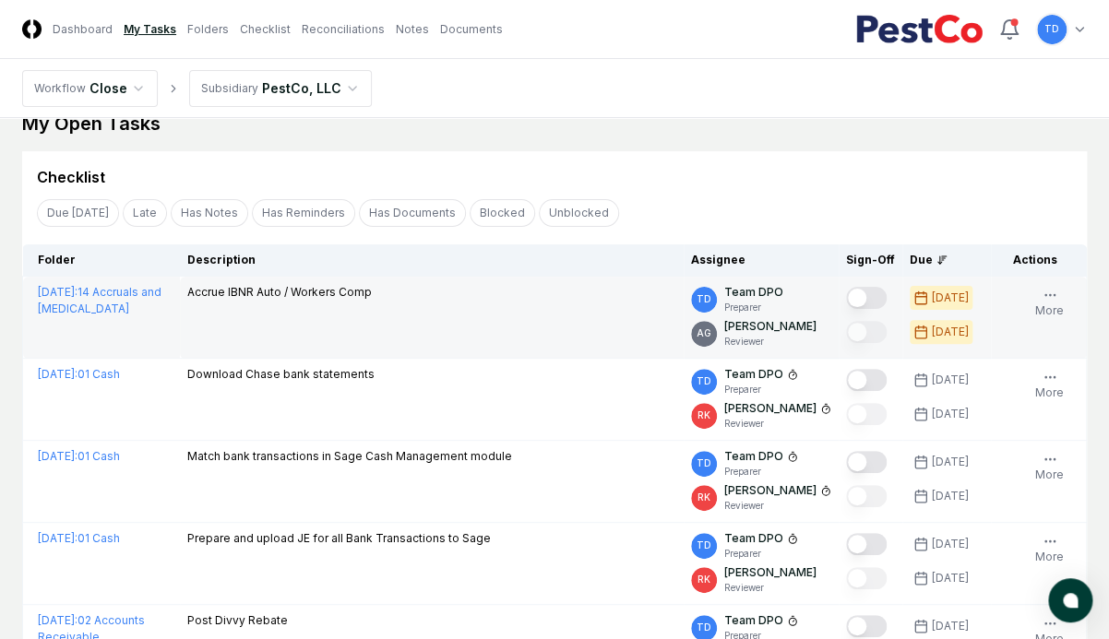
click at [870, 292] on button "Mark complete" at bounding box center [866, 298] width 41 height 22
click at [920, 292] on button "More" at bounding box center [1050, 303] width 36 height 39
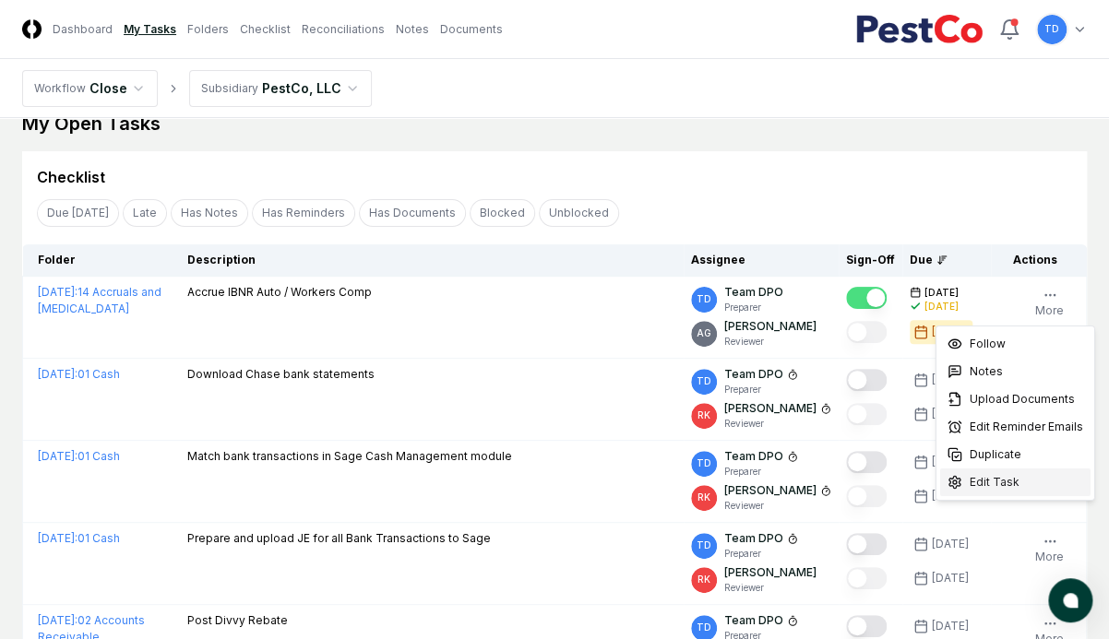
click at [920, 487] on span "Edit Task" at bounding box center [995, 482] width 50 height 17
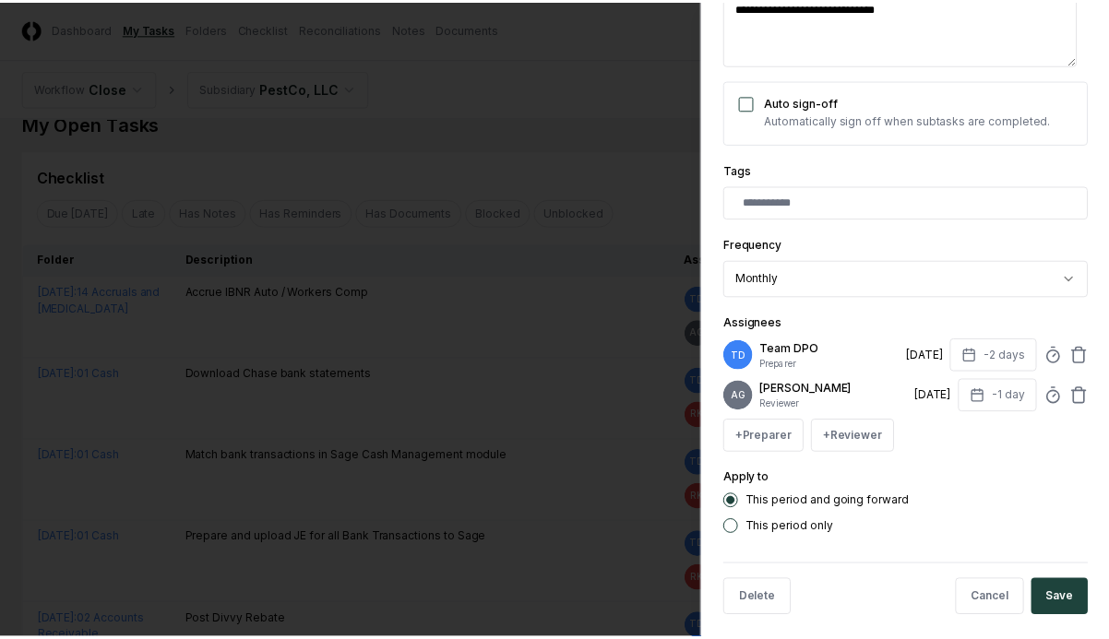
scroll to position [376, 0]
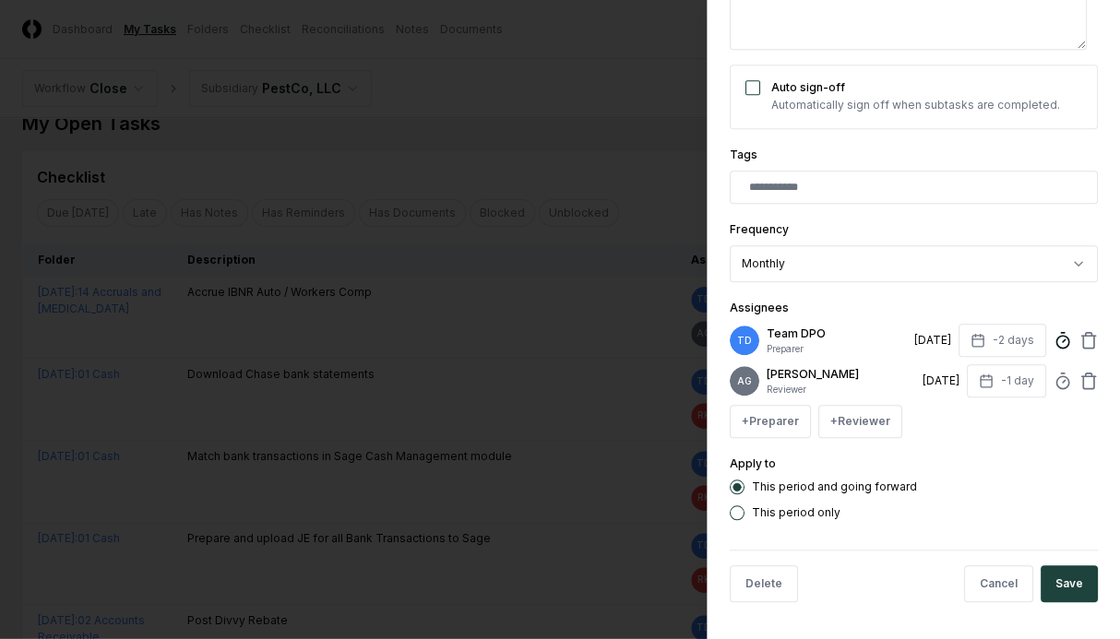
click at [920, 331] on icon at bounding box center [1063, 340] width 18 height 18
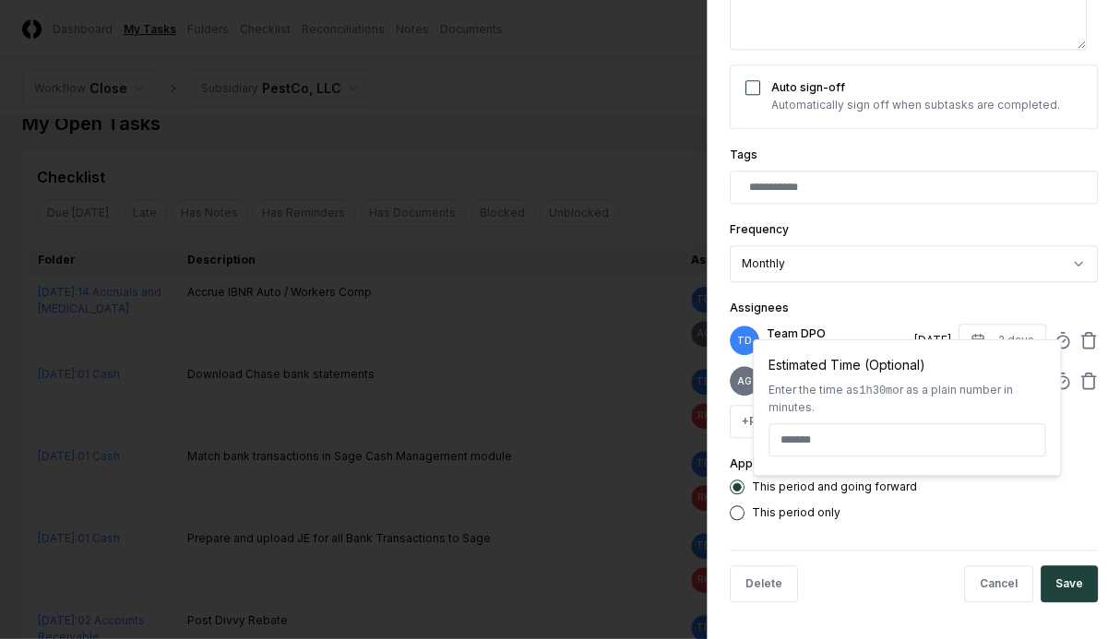
type textarea "*"
type input "*****"
click at [920, 523] on form "**********" at bounding box center [914, 139] width 368 height 958
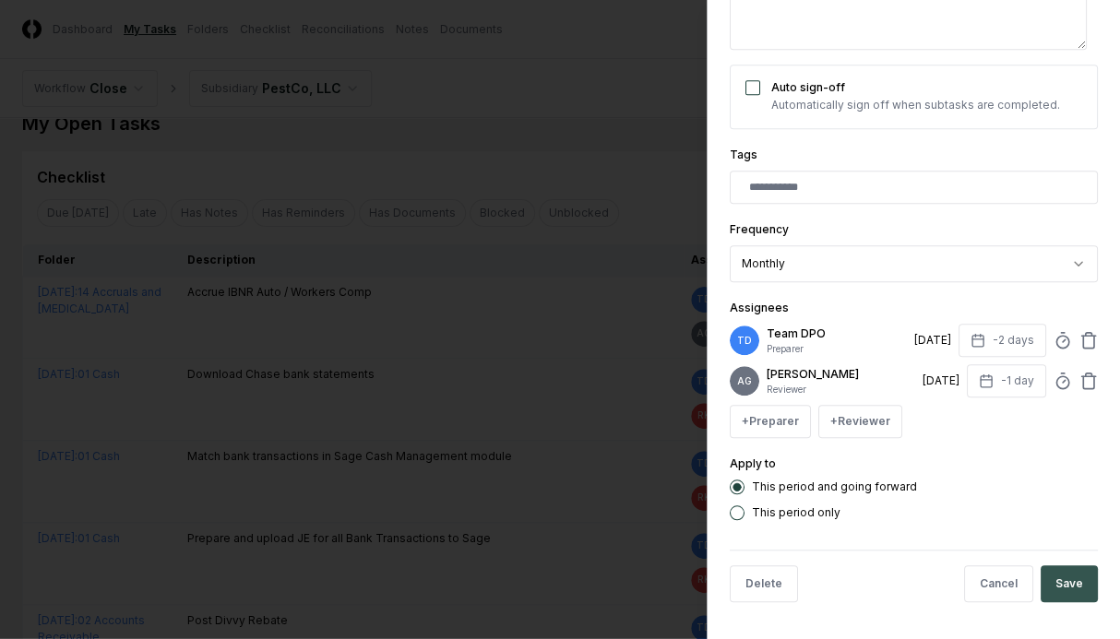
click at [920, 582] on button "Save" at bounding box center [1069, 584] width 57 height 37
type textarea "*"
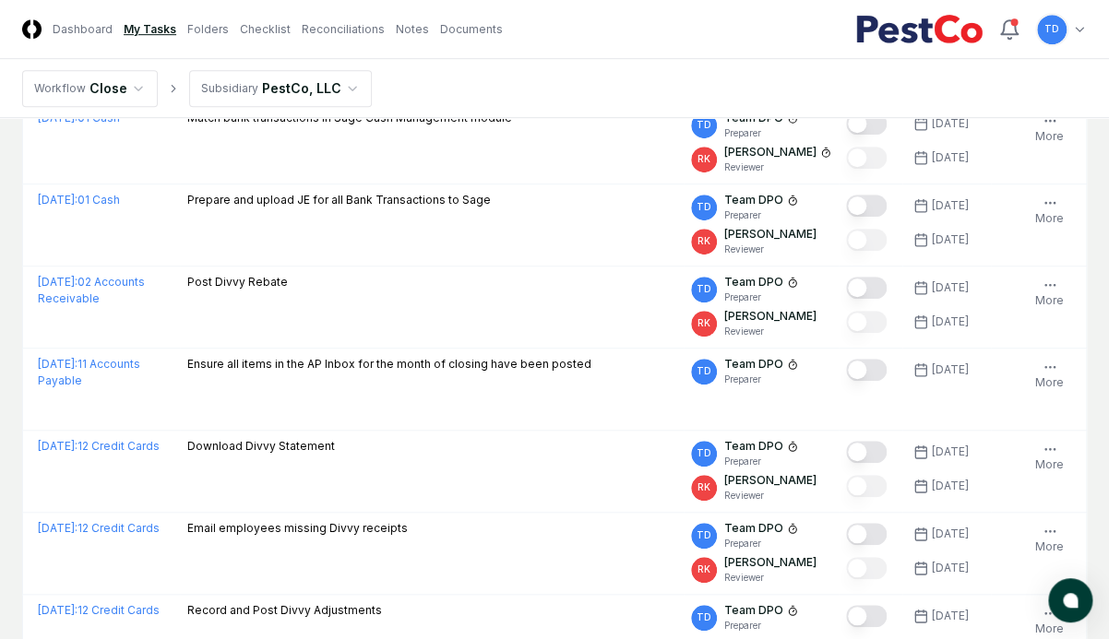
scroll to position [0, 0]
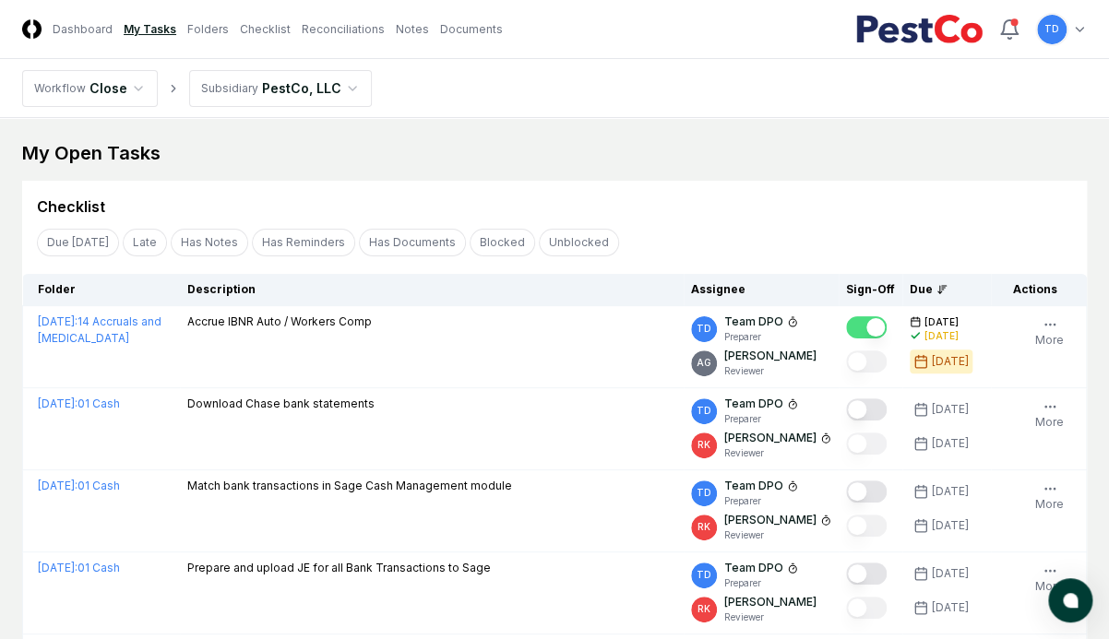
click at [471, 30] on link "Documents" at bounding box center [471, 29] width 63 height 17
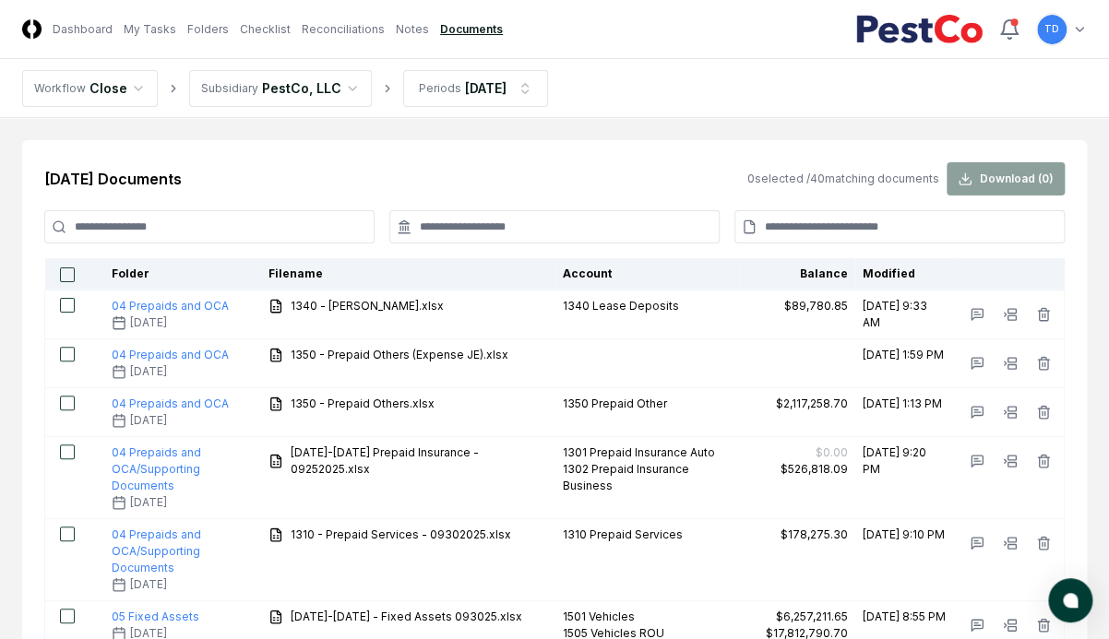
click at [10, 74] on nav "Workflow Close Subsidiary PestCo, LLC Periods [DATE]" at bounding box center [554, 88] width 1109 height 59
click at [149, 22] on link "My Tasks" at bounding box center [150, 29] width 53 height 17
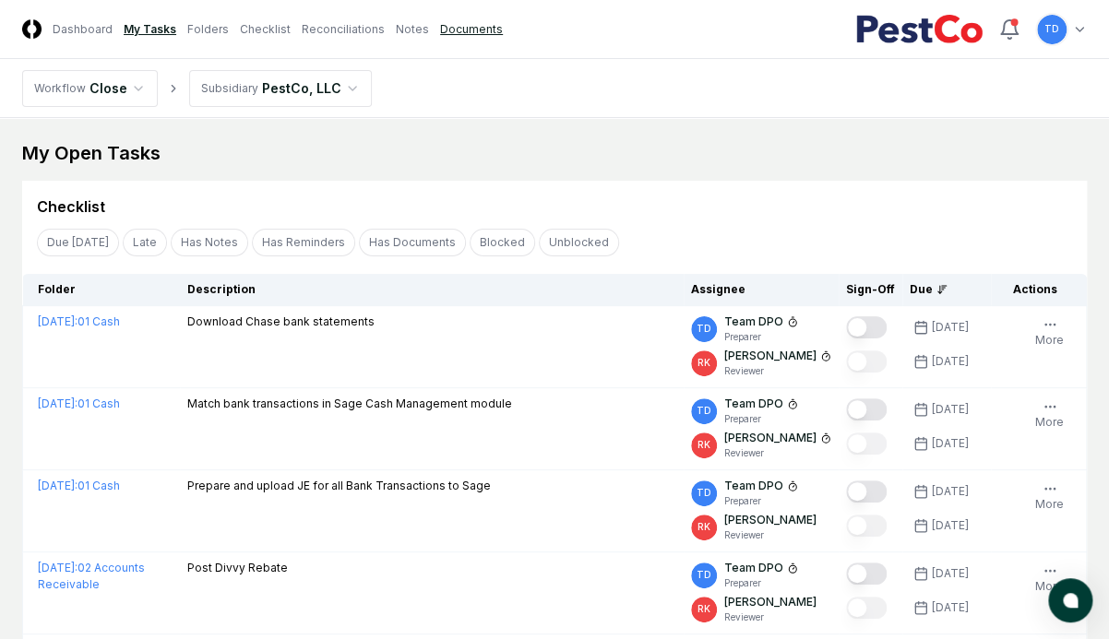
click at [458, 27] on link "Documents" at bounding box center [471, 29] width 63 height 17
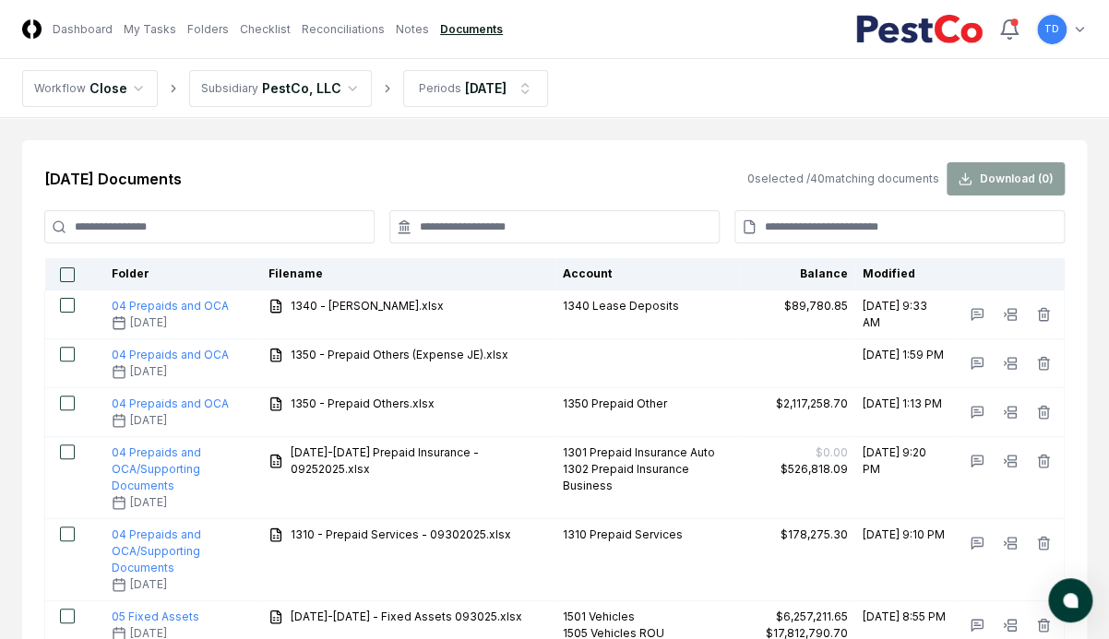
click at [260, 228] on input at bounding box center [209, 226] width 330 height 33
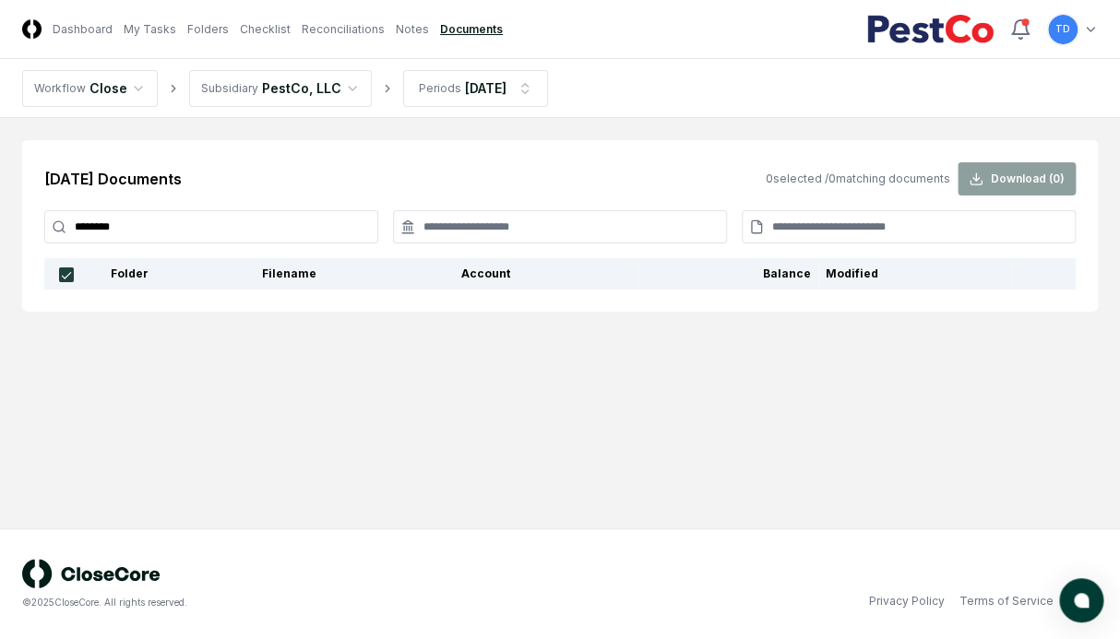
click at [247, 228] on input "********" at bounding box center [211, 226] width 334 height 33
type input "*"
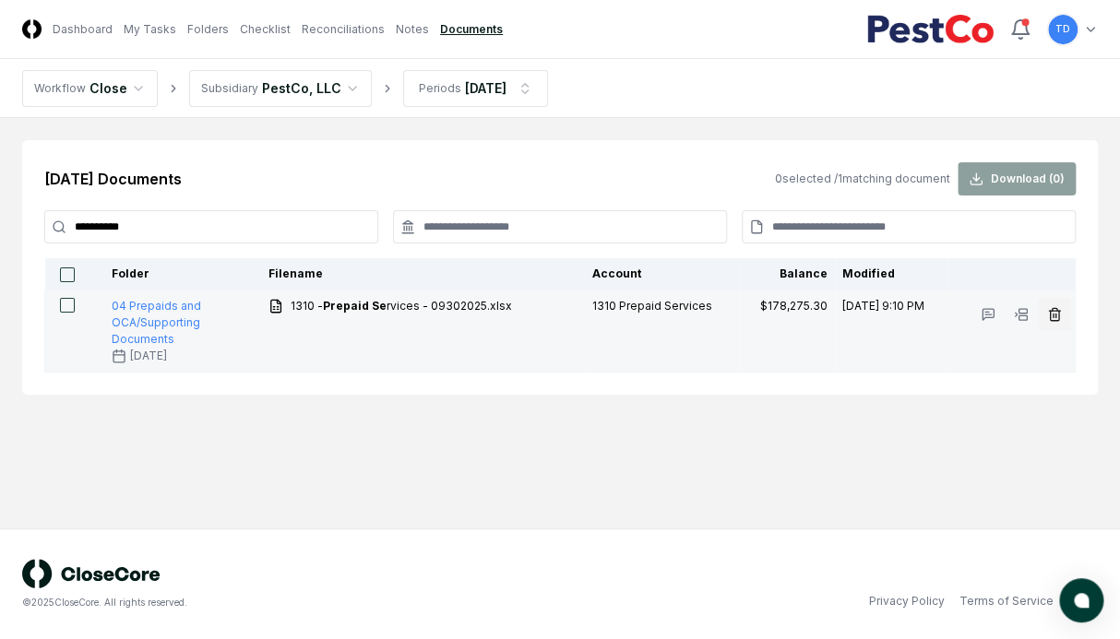
type input "**********"
click at [920, 317] on icon "button" at bounding box center [1054, 314] width 15 height 15
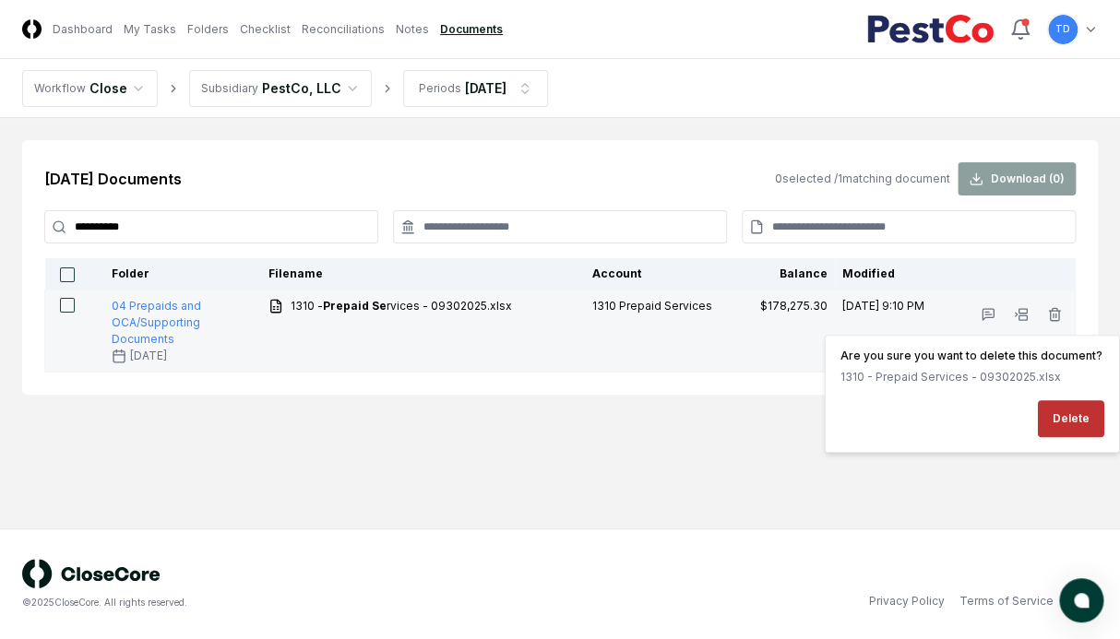
click at [920, 418] on button "Delete" at bounding box center [1071, 418] width 66 height 37
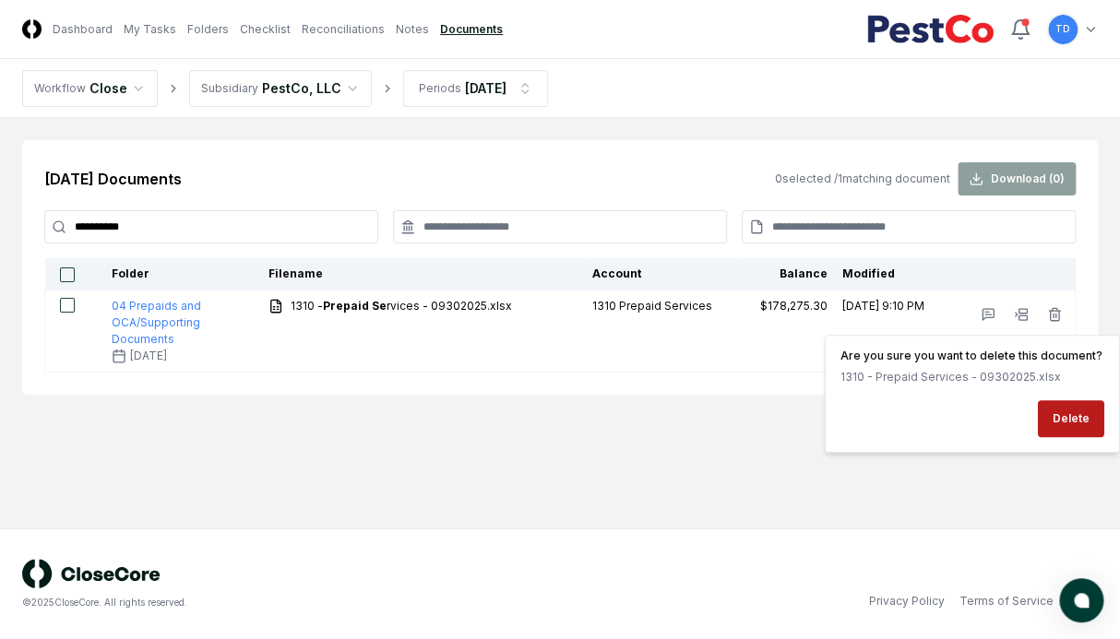
click at [646, 391] on div "**********" at bounding box center [560, 267] width 1076 height 255
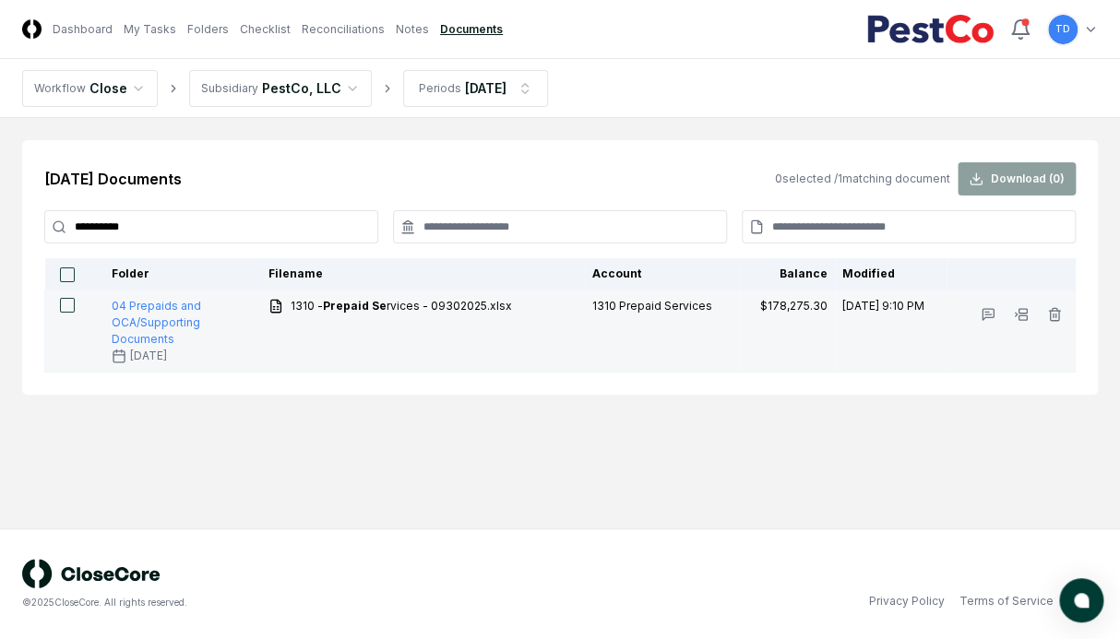
click at [70, 303] on button "button" at bounding box center [67, 305] width 15 height 15
click at [920, 311] on icon "button" at bounding box center [1054, 311] width 11 height 0
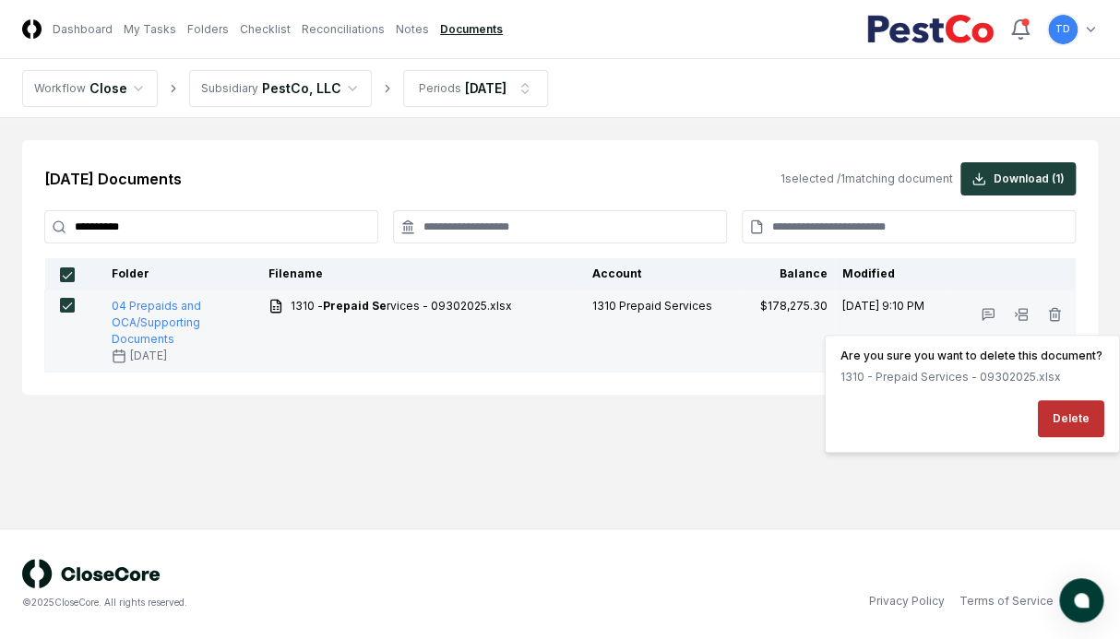
click at [920, 417] on button "Delete" at bounding box center [1071, 418] width 66 height 37
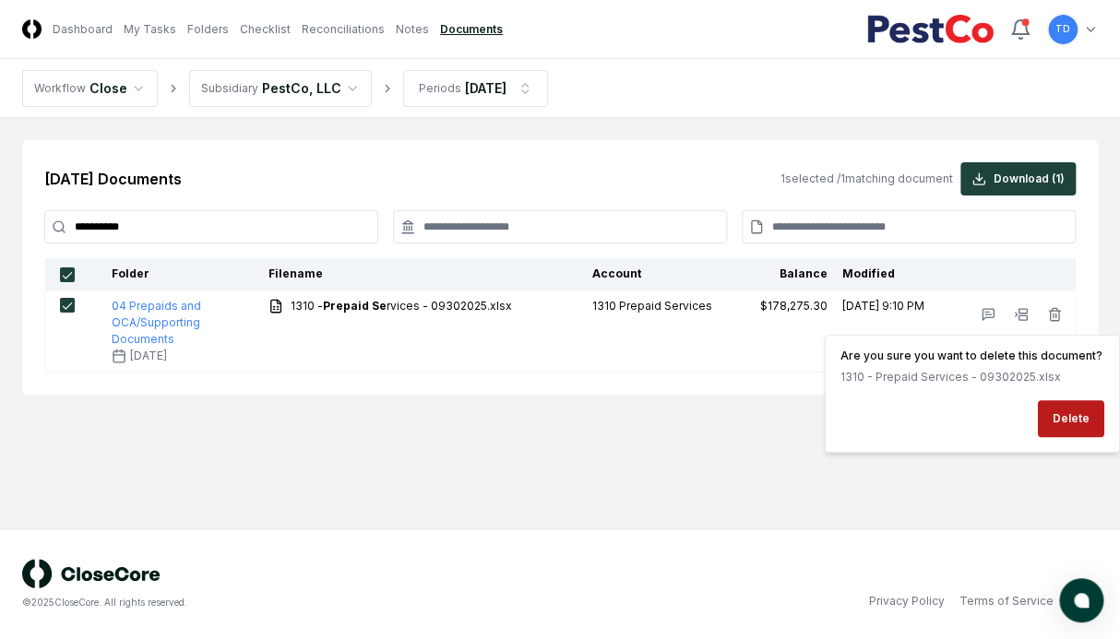
click at [662, 417] on main "**********" at bounding box center [560, 323] width 1120 height 411
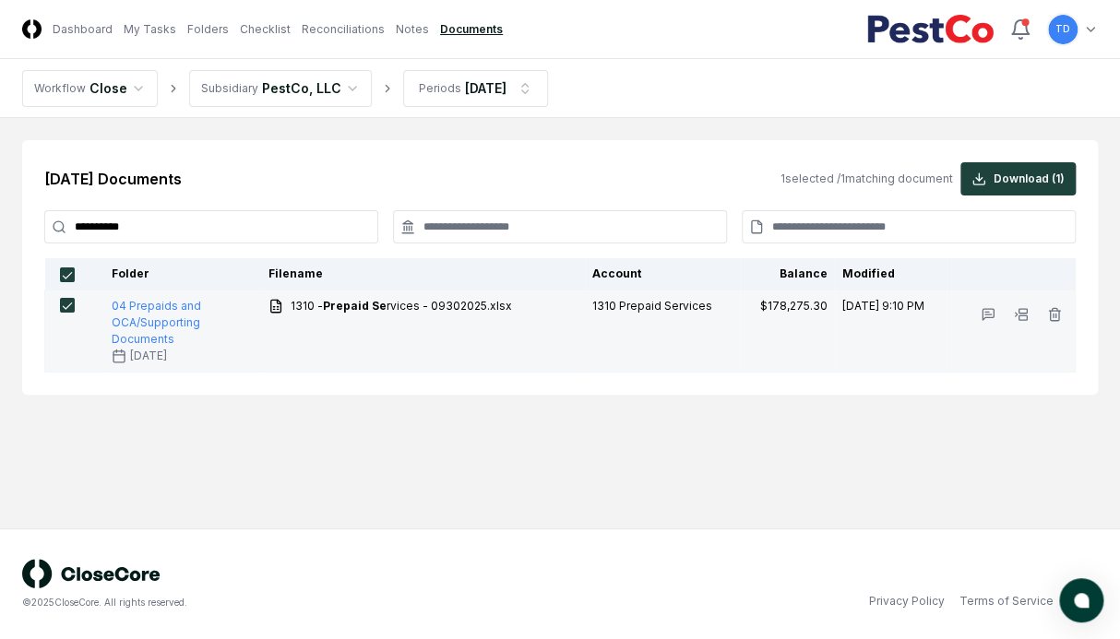
click at [71, 308] on button "button" at bounding box center [67, 305] width 15 height 15
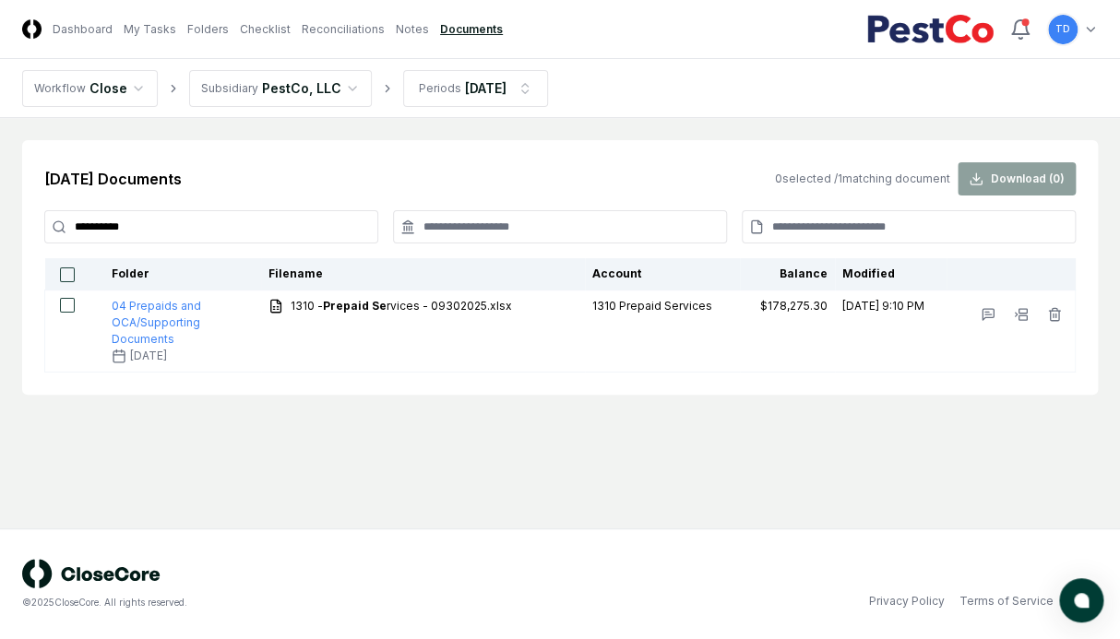
click at [187, 224] on input "**********" at bounding box center [211, 226] width 334 height 33
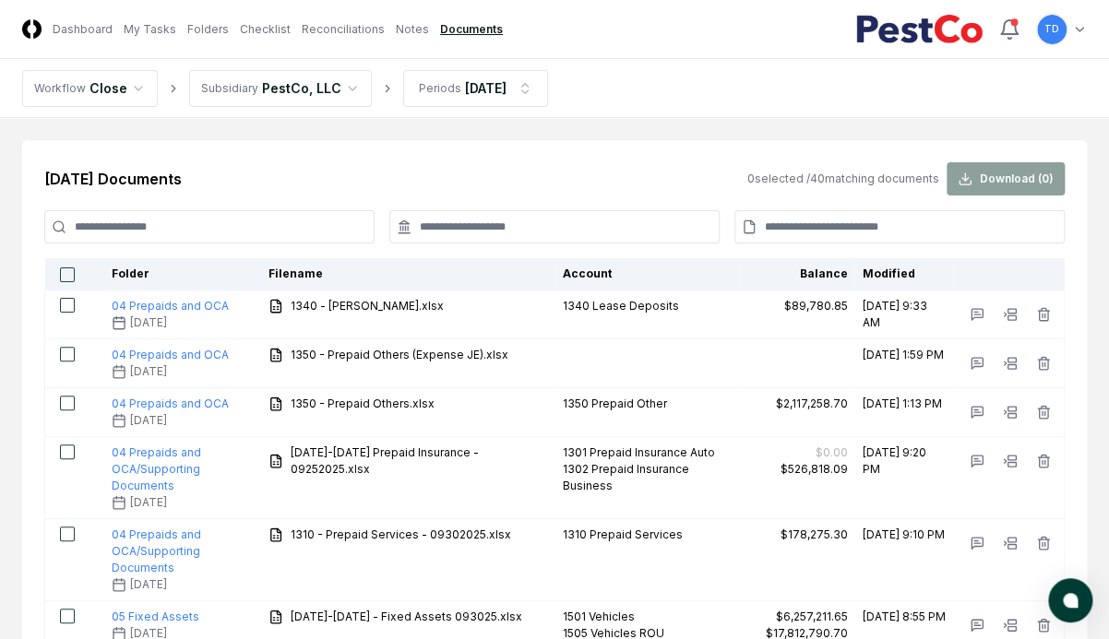
click at [226, 233] on input at bounding box center [209, 226] width 330 height 33
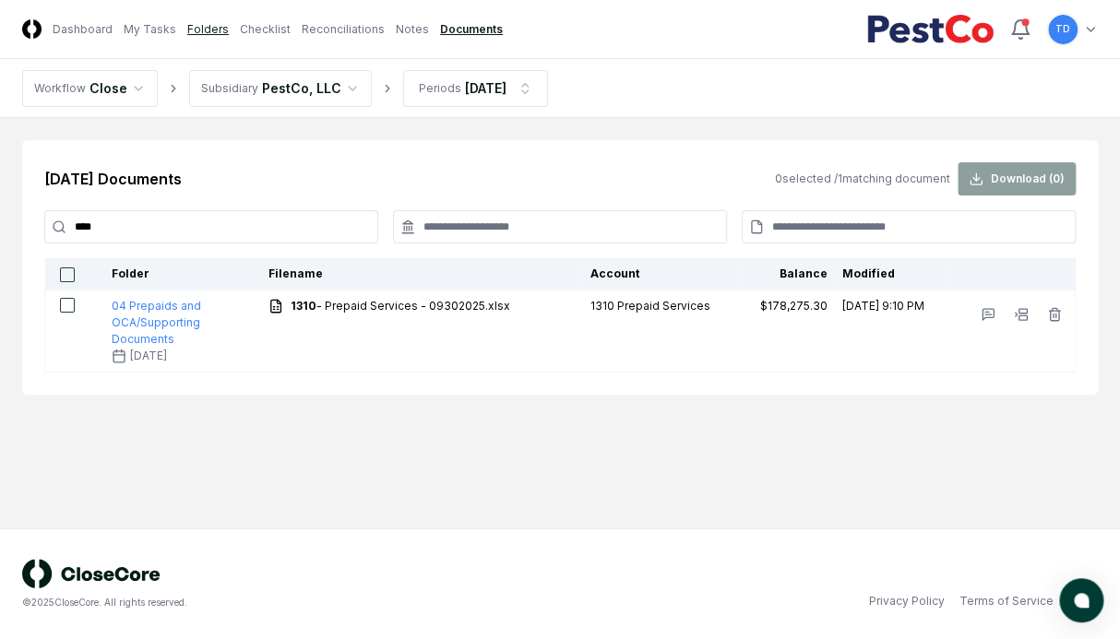
type input "****"
click at [190, 27] on link "Folders" at bounding box center [208, 29] width 42 height 17
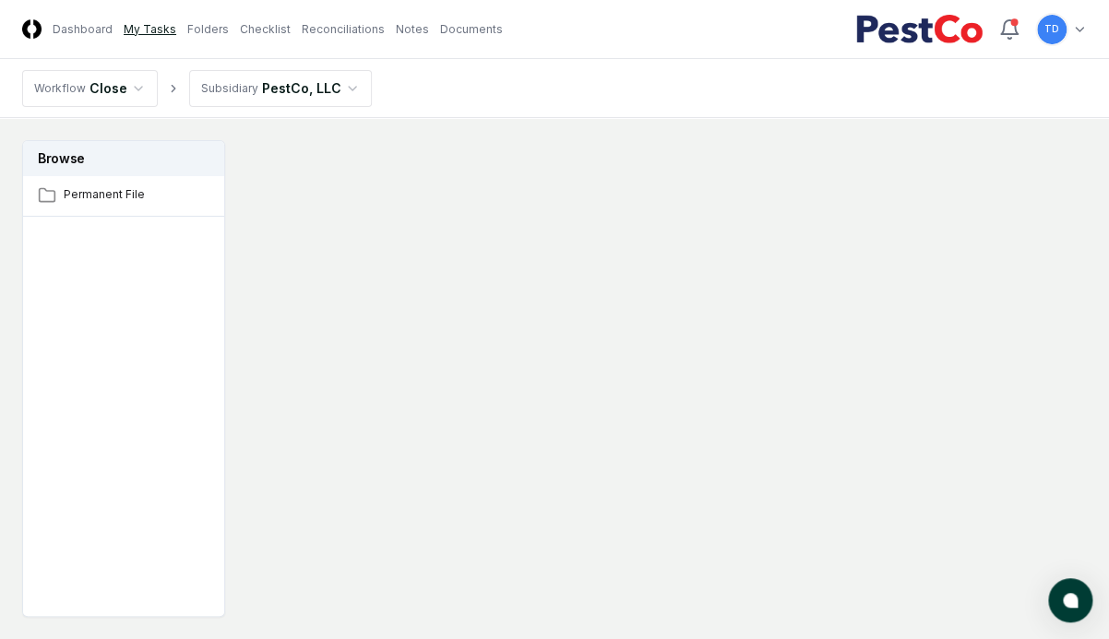
click at [135, 24] on link "My Tasks" at bounding box center [150, 29] width 53 height 17
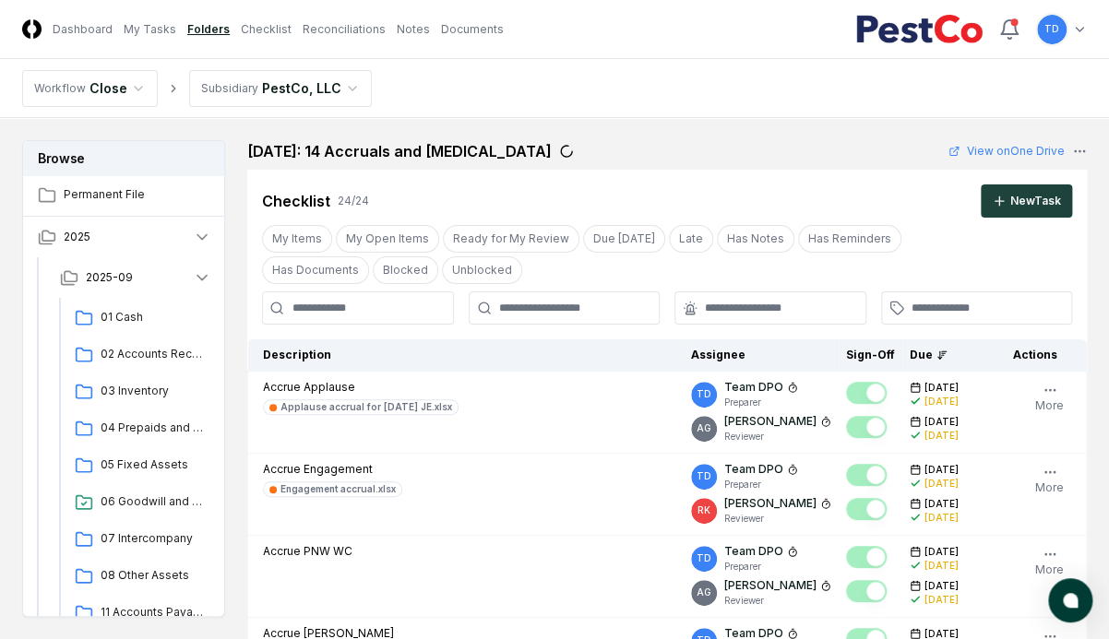
click at [359, 305] on input at bounding box center [358, 308] width 192 height 33
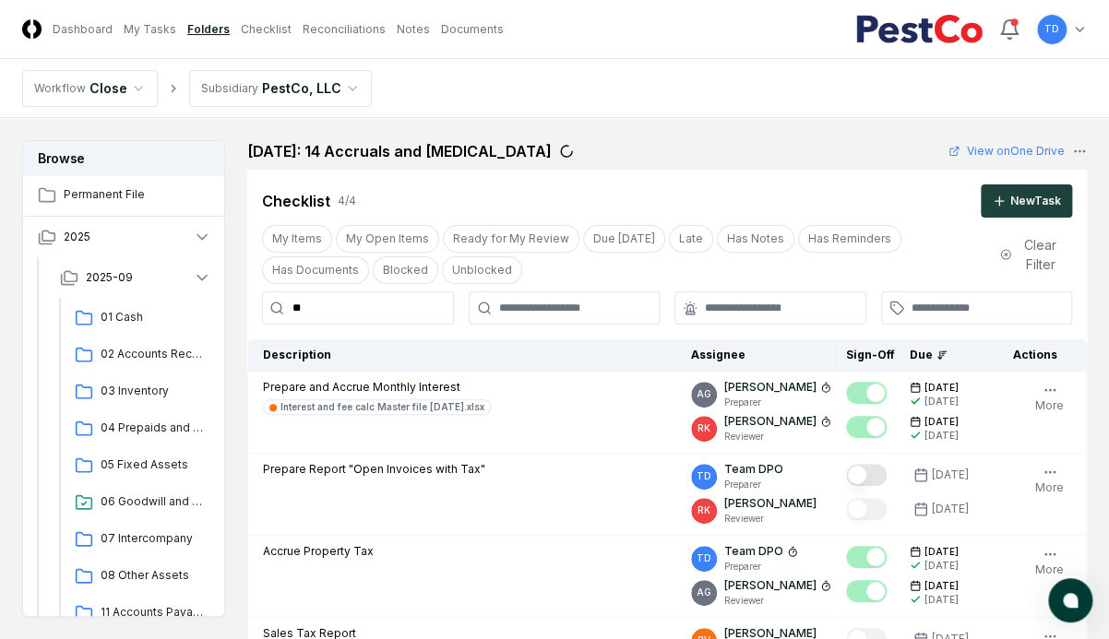
type input "*"
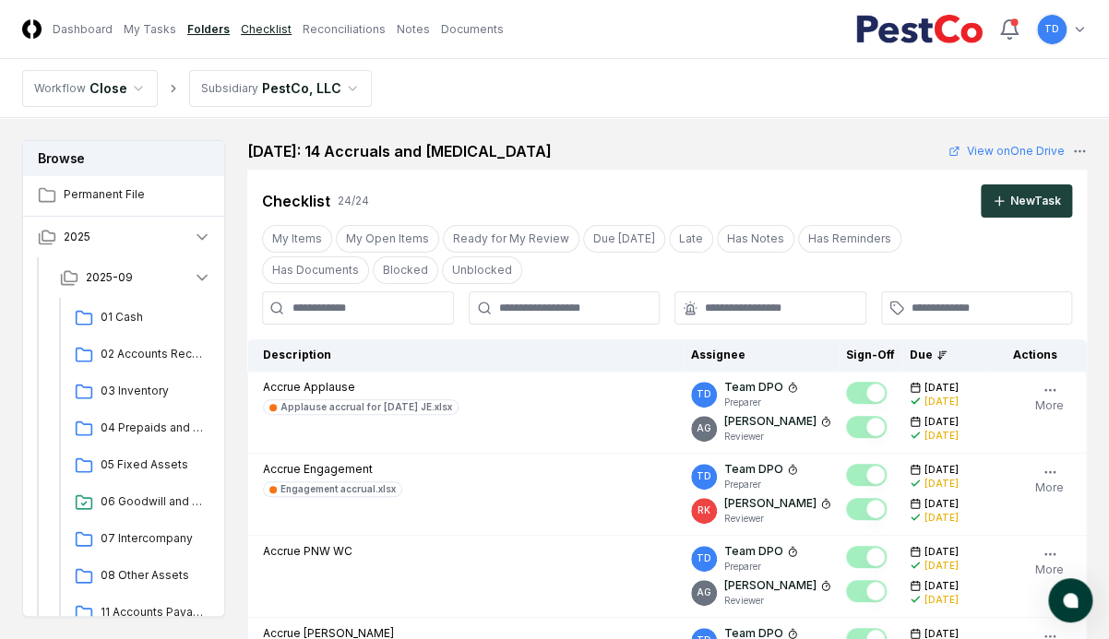
click at [277, 28] on link "Checklist" at bounding box center [266, 29] width 51 height 17
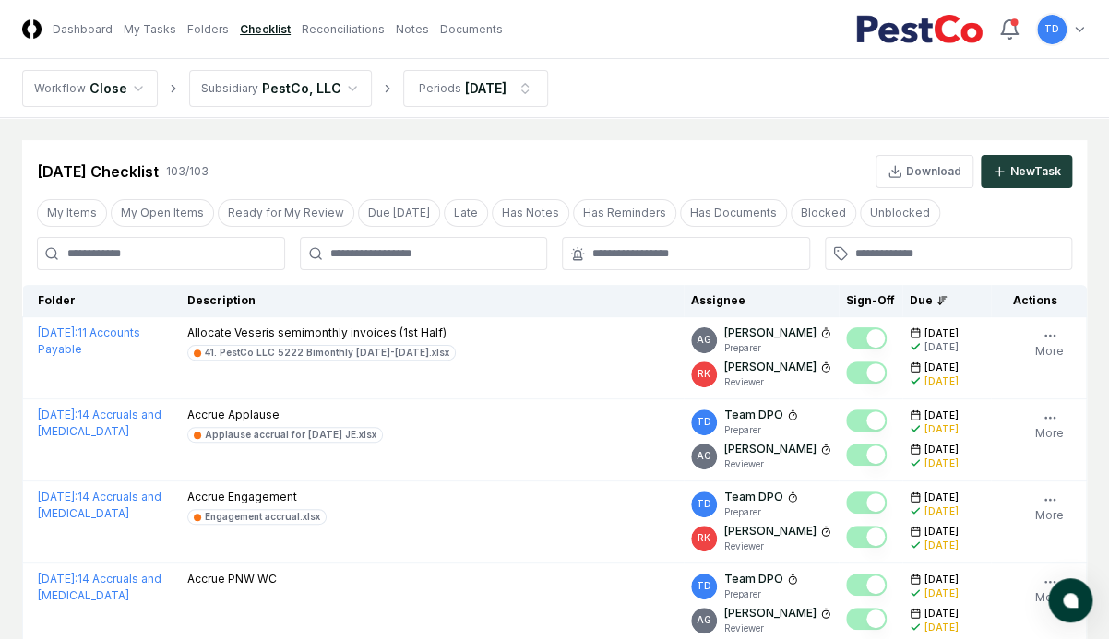
click at [233, 251] on input at bounding box center [161, 253] width 248 height 33
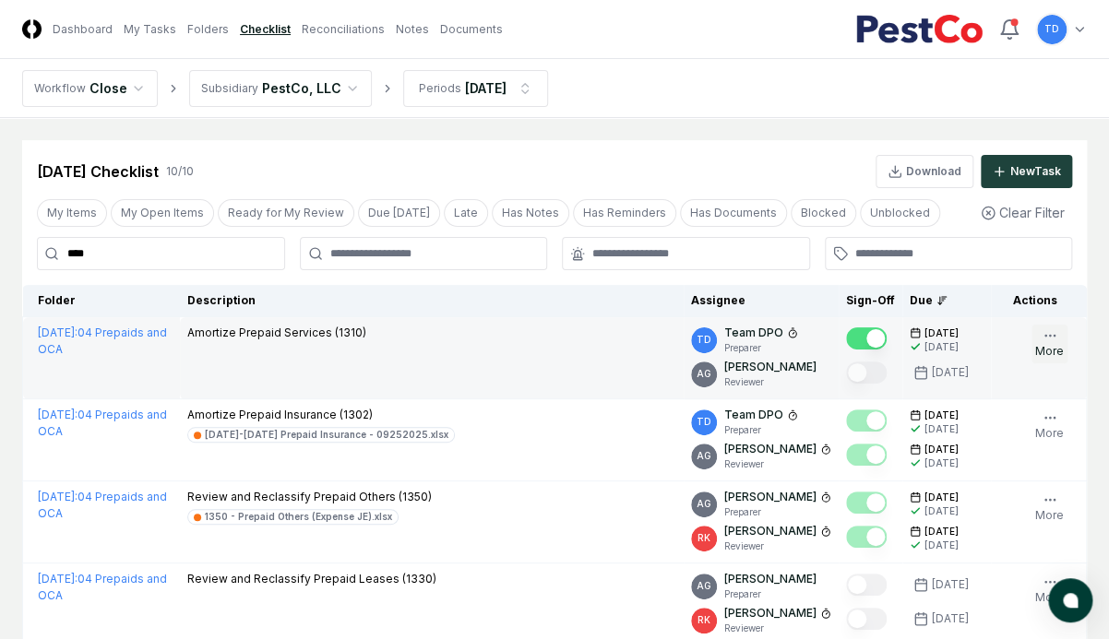
type input "****"
click at [920, 337] on icon "button" at bounding box center [1050, 335] width 15 height 15
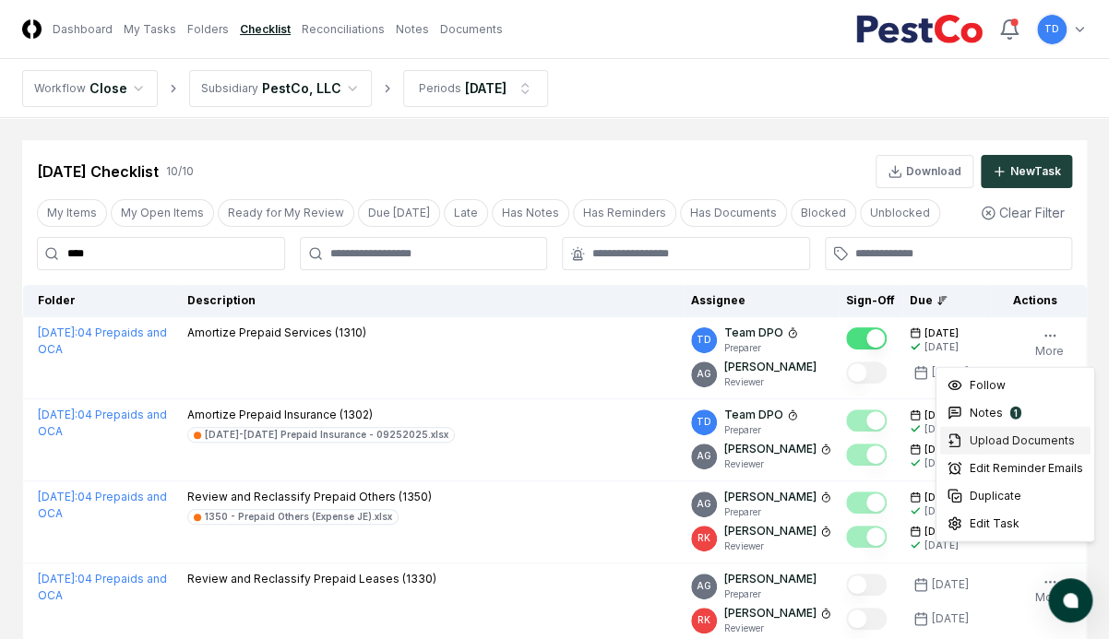
click at [920, 445] on span "Upload Documents" at bounding box center [1022, 441] width 105 height 17
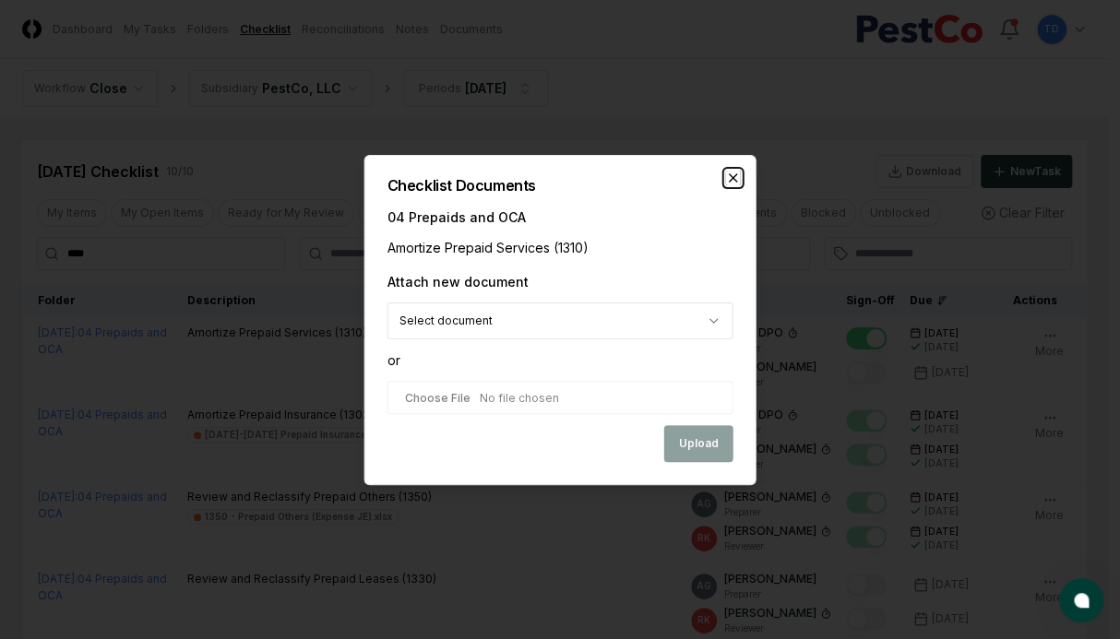
click at [737, 178] on icon "button" at bounding box center [733, 178] width 15 height 15
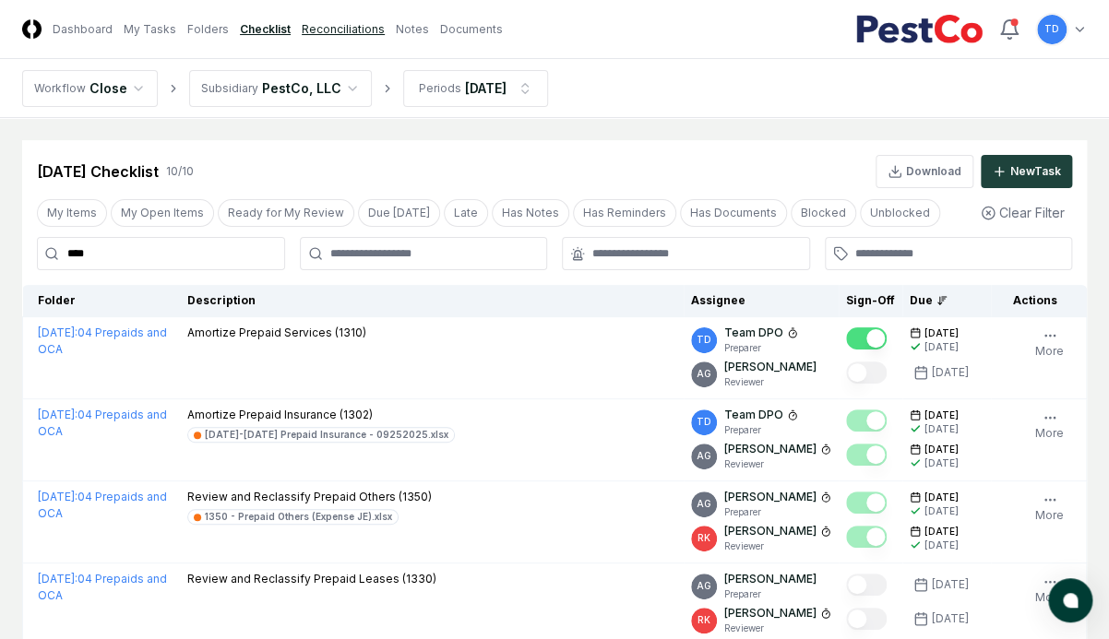
click at [310, 27] on link "Reconciliations" at bounding box center [343, 29] width 83 height 17
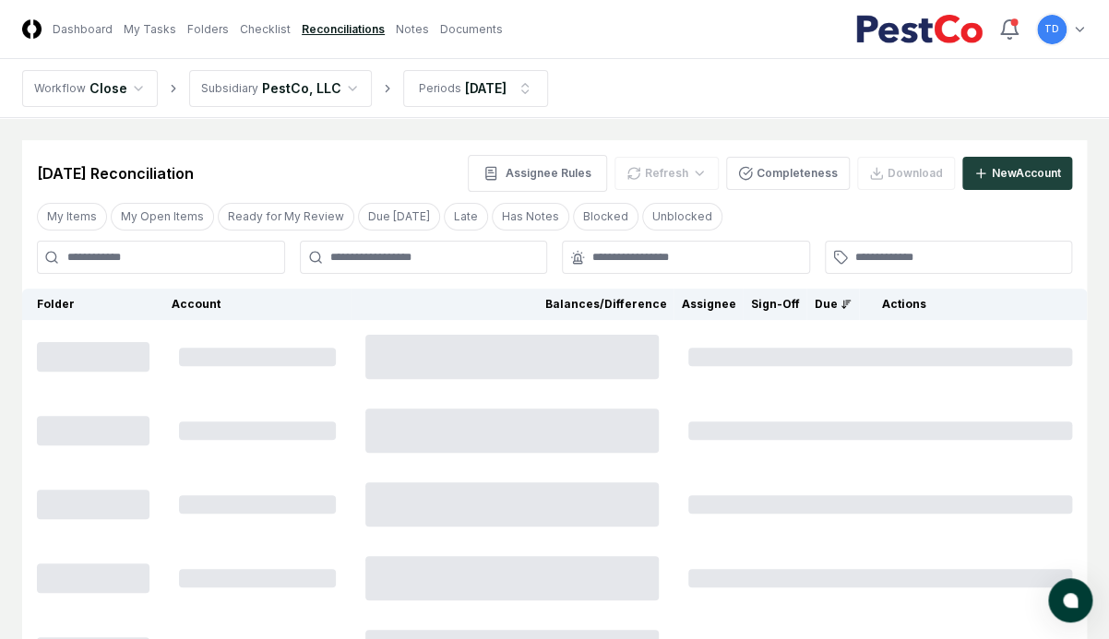
click at [203, 256] on input at bounding box center [161, 257] width 248 height 33
type input "****"
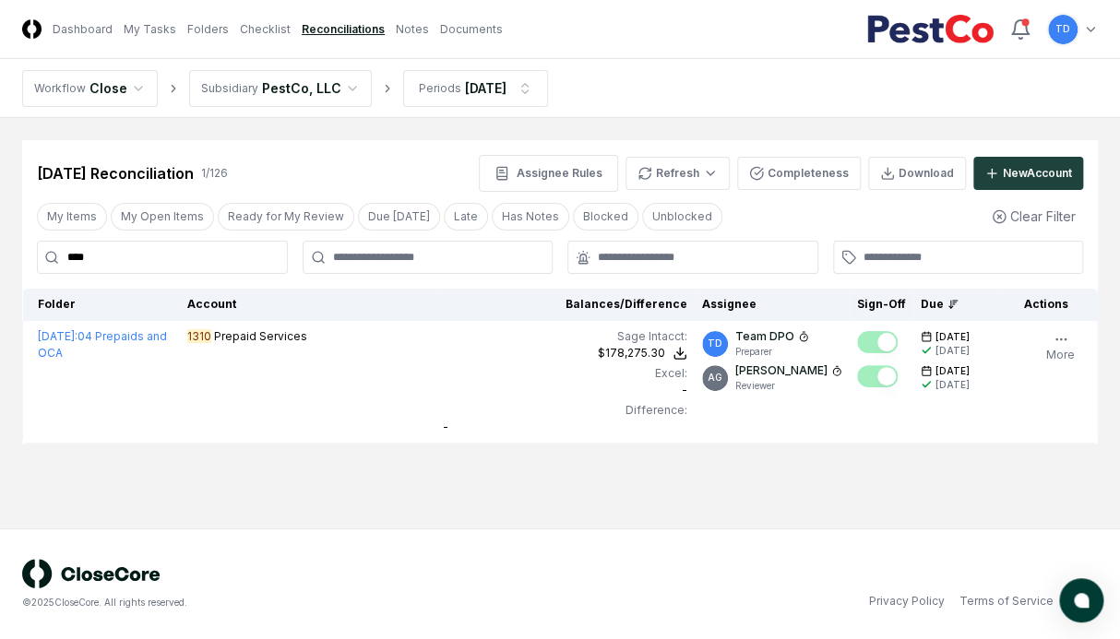
click at [356, 167] on div "[DATE] Reconciliation 1 / 126 Assignee Rules Refresh Completeness Download New …" at bounding box center [560, 173] width 1046 height 37
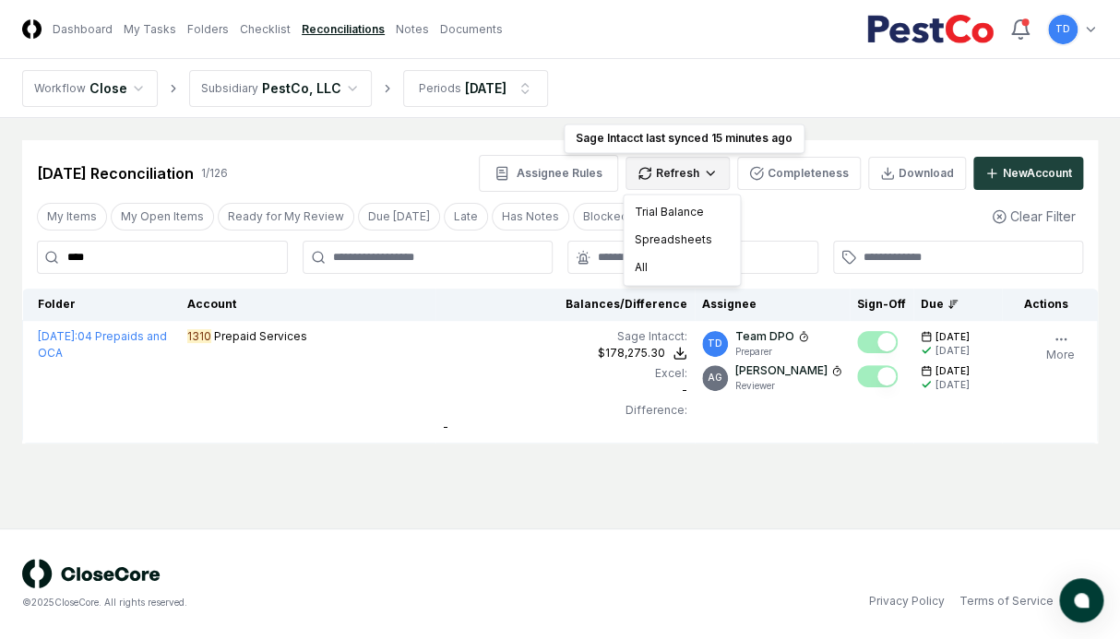
click at [690, 169] on html "CloseCore Dashboard My Tasks Folders Checklist Reconciliations Notes Documents …" at bounding box center [560, 319] width 1120 height 639
click at [688, 269] on div "All" at bounding box center [681, 268] width 109 height 28
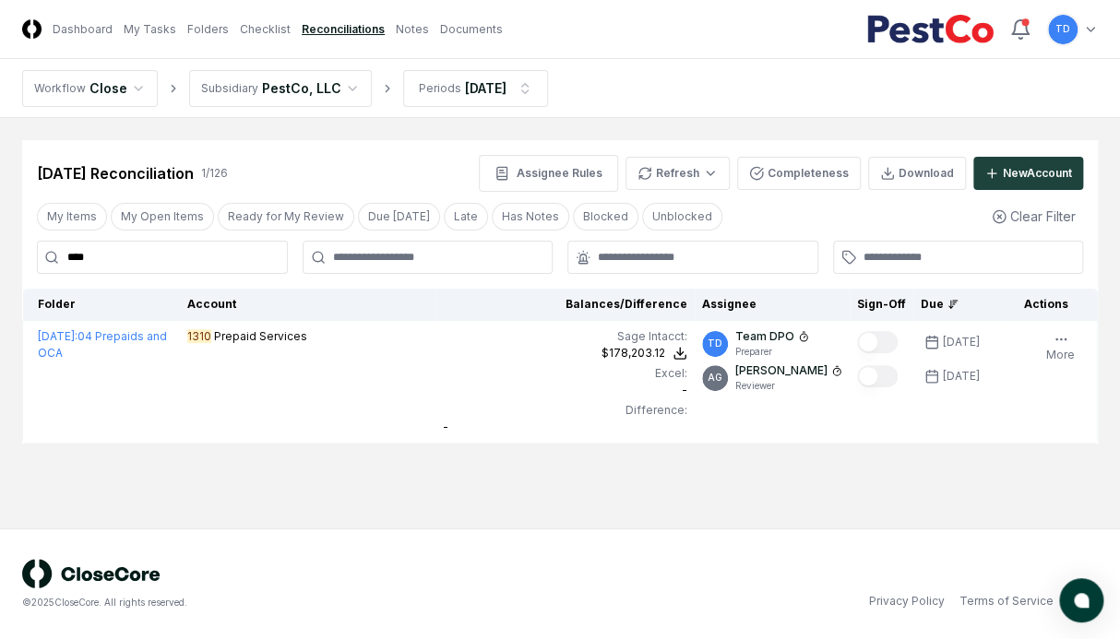
click at [337, 170] on div "[DATE] Reconciliation 1 / 126 Assignee Rules Refresh Completeness Download New …" at bounding box center [560, 173] width 1046 height 37
click at [196, 35] on link "Folders" at bounding box center [208, 29] width 42 height 17
click at [151, 30] on link "My Tasks" at bounding box center [150, 29] width 53 height 17
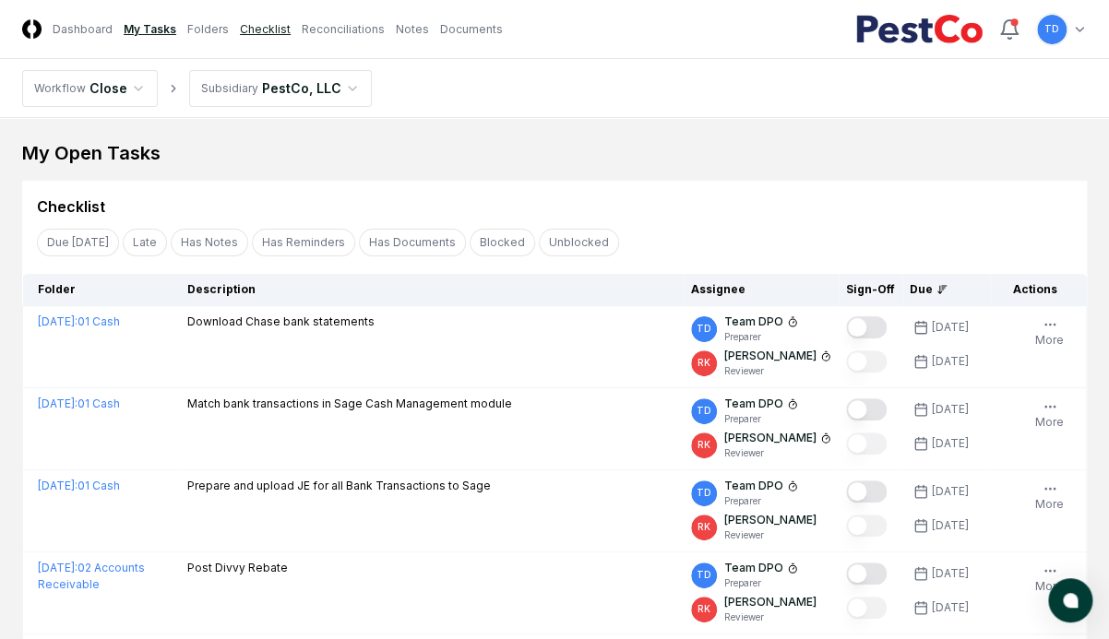
click at [273, 28] on link "Checklist" at bounding box center [265, 29] width 51 height 17
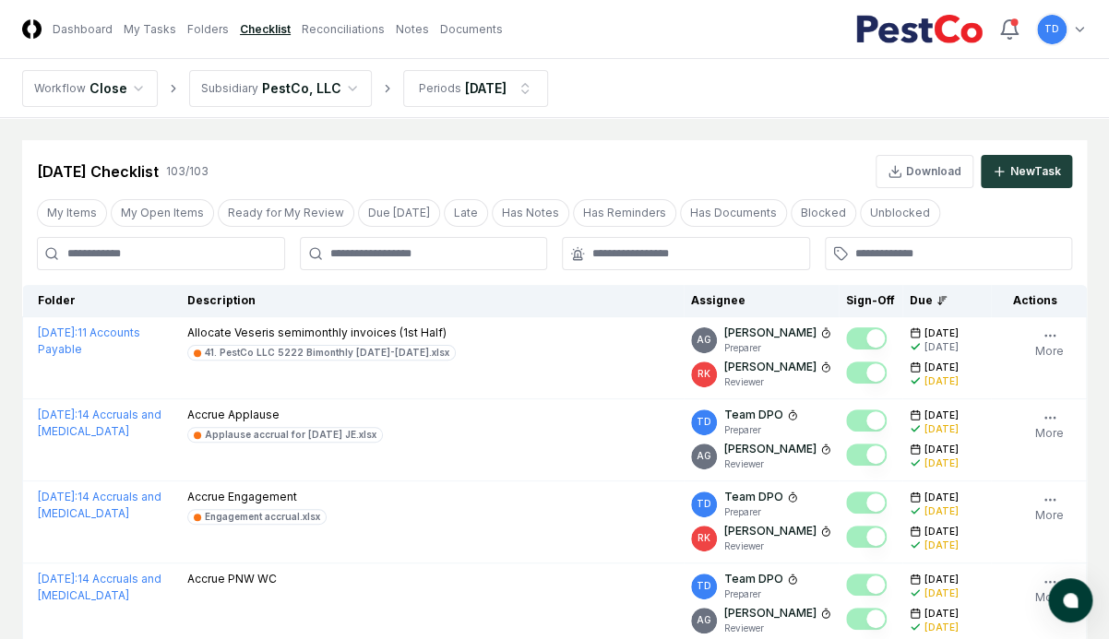
click at [136, 253] on input at bounding box center [161, 253] width 248 height 33
type input "****"
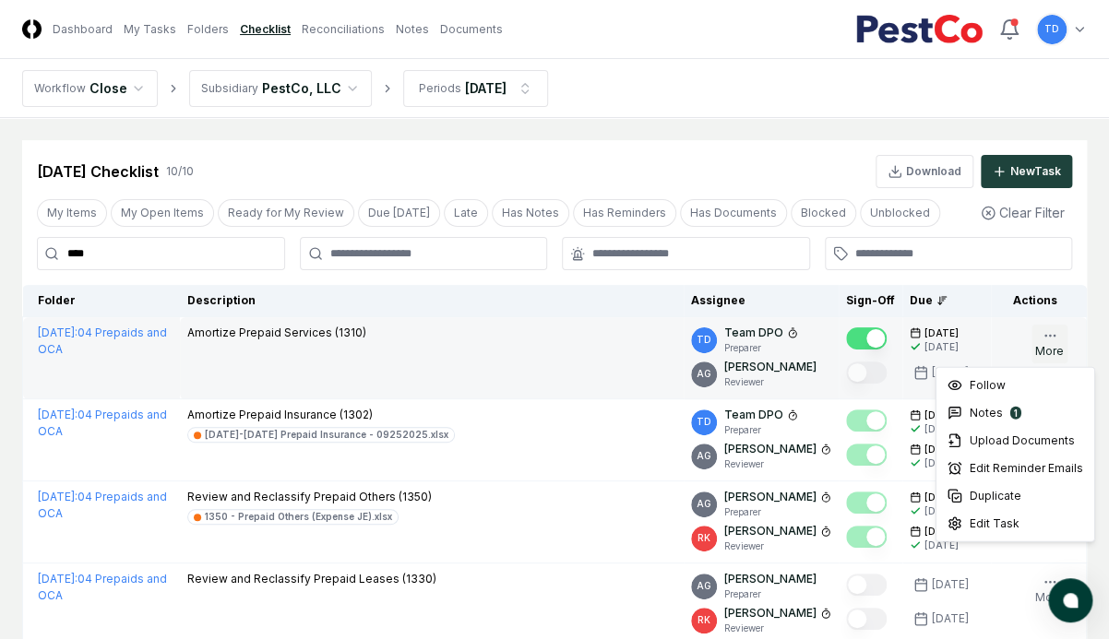
click at [920, 338] on icon "button" at bounding box center [1050, 335] width 15 height 15
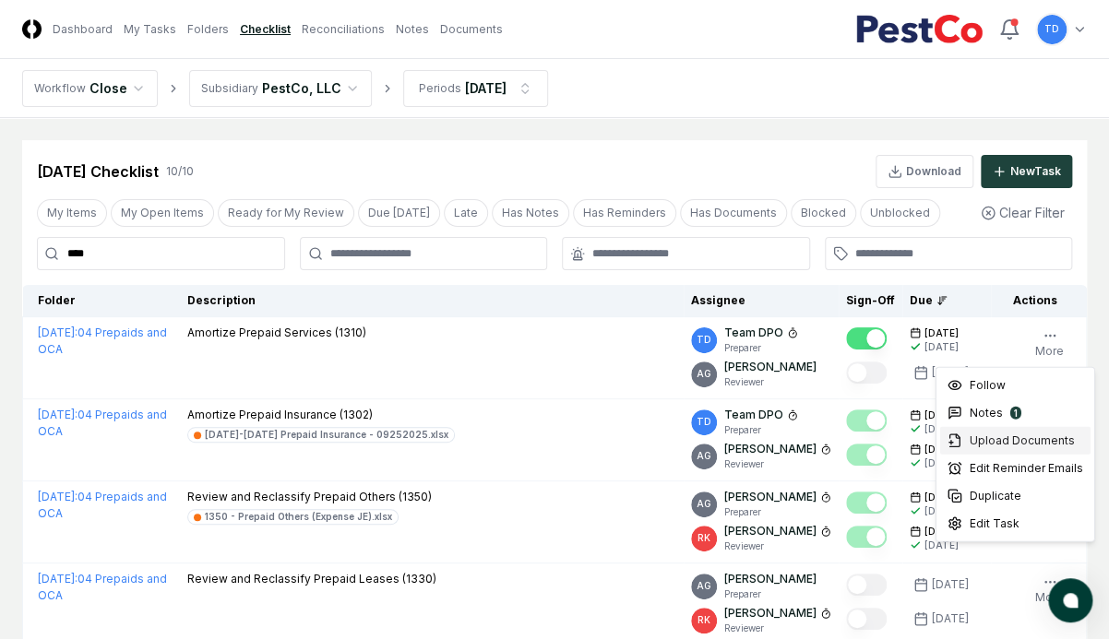
click at [920, 435] on span "Upload Documents" at bounding box center [1022, 441] width 105 height 17
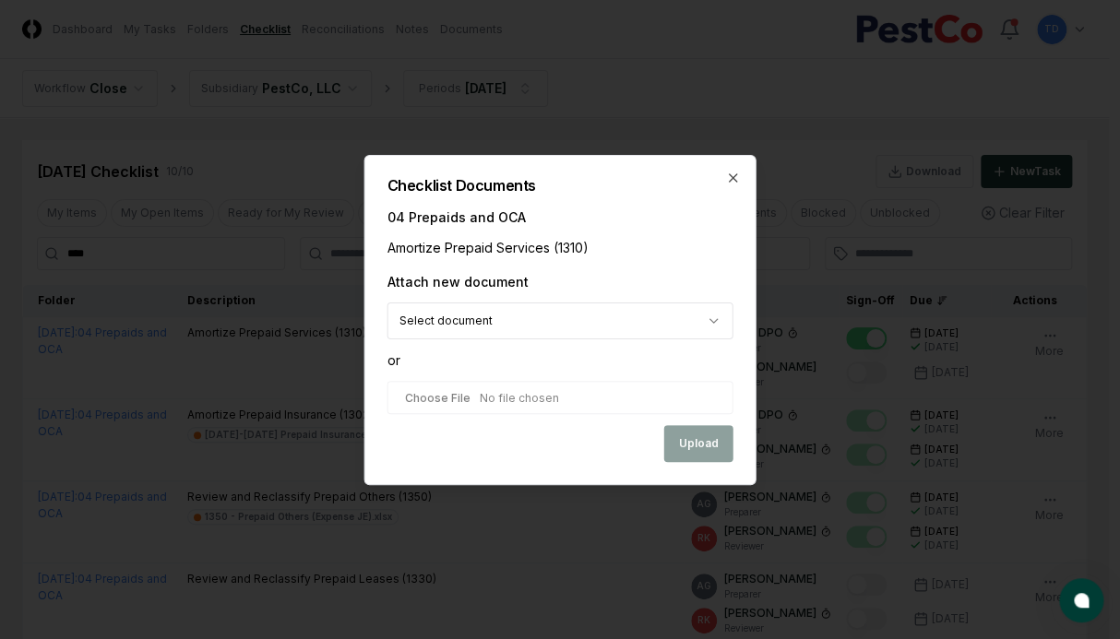
click at [548, 390] on input "file" at bounding box center [561, 397] width 346 height 33
type input "**********"
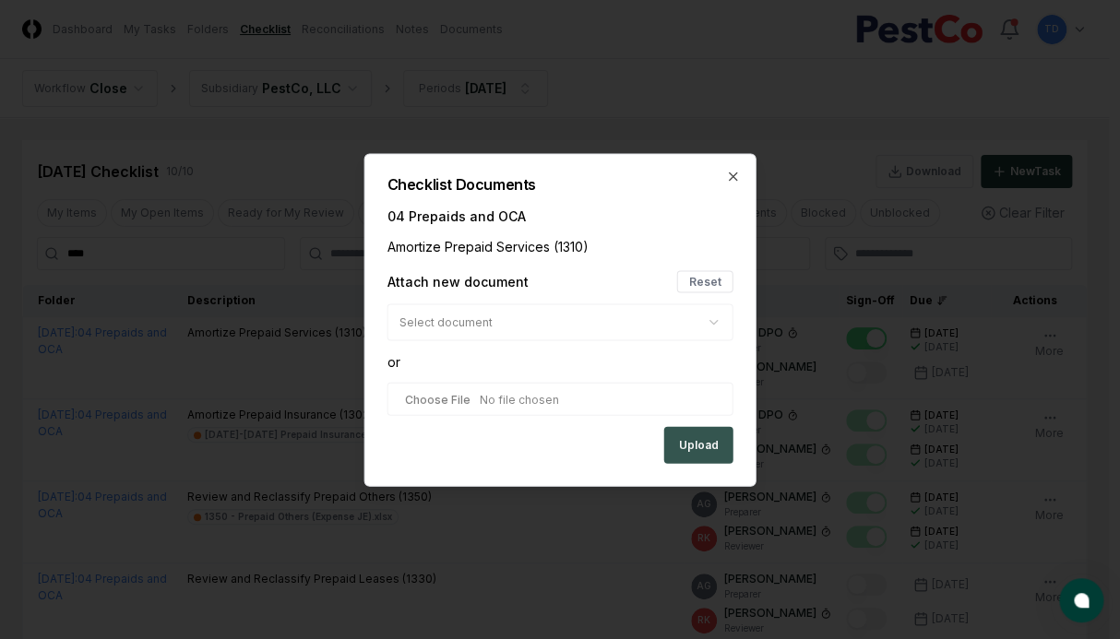
click at [679, 439] on button "Upload" at bounding box center [698, 444] width 69 height 37
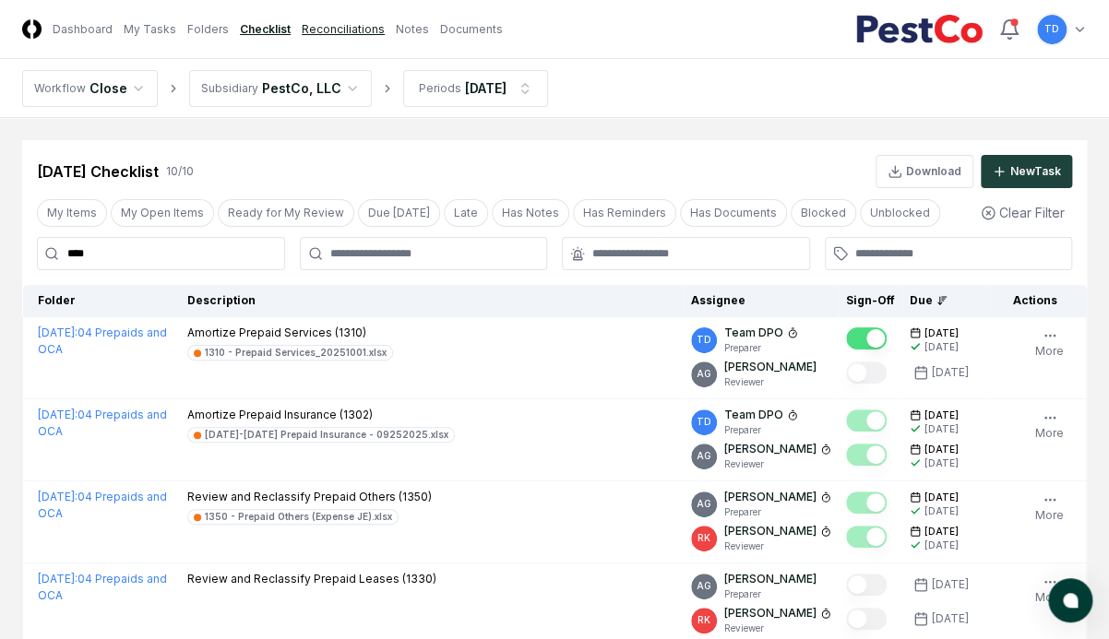
click at [319, 22] on link "Reconciliations" at bounding box center [343, 29] width 83 height 17
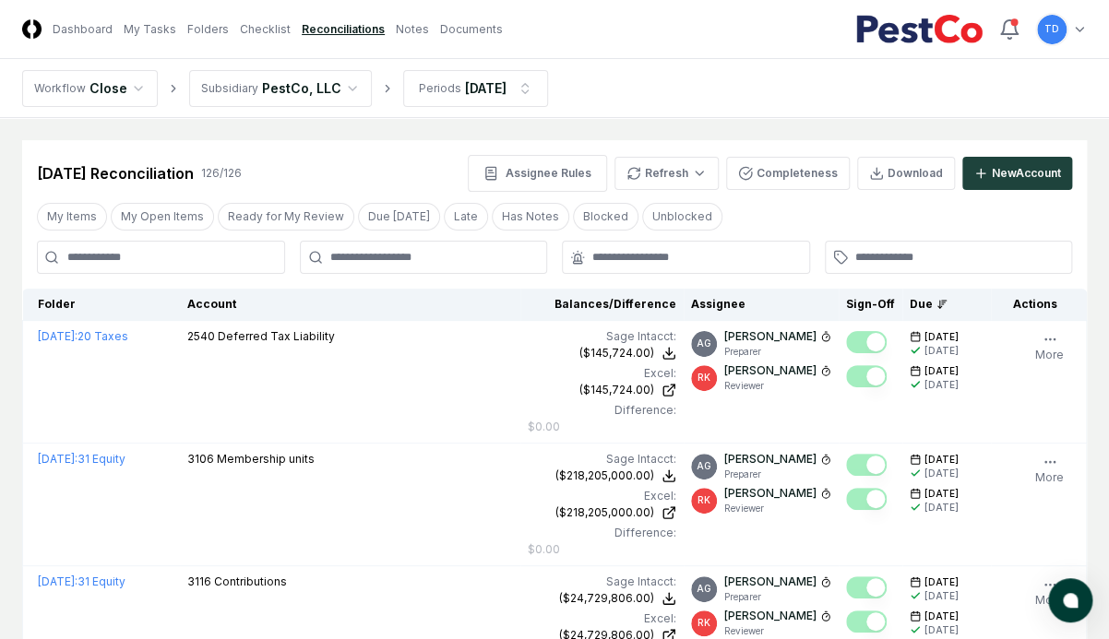
click at [188, 258] on input at bounding box center [161, 257] width 248 height 33
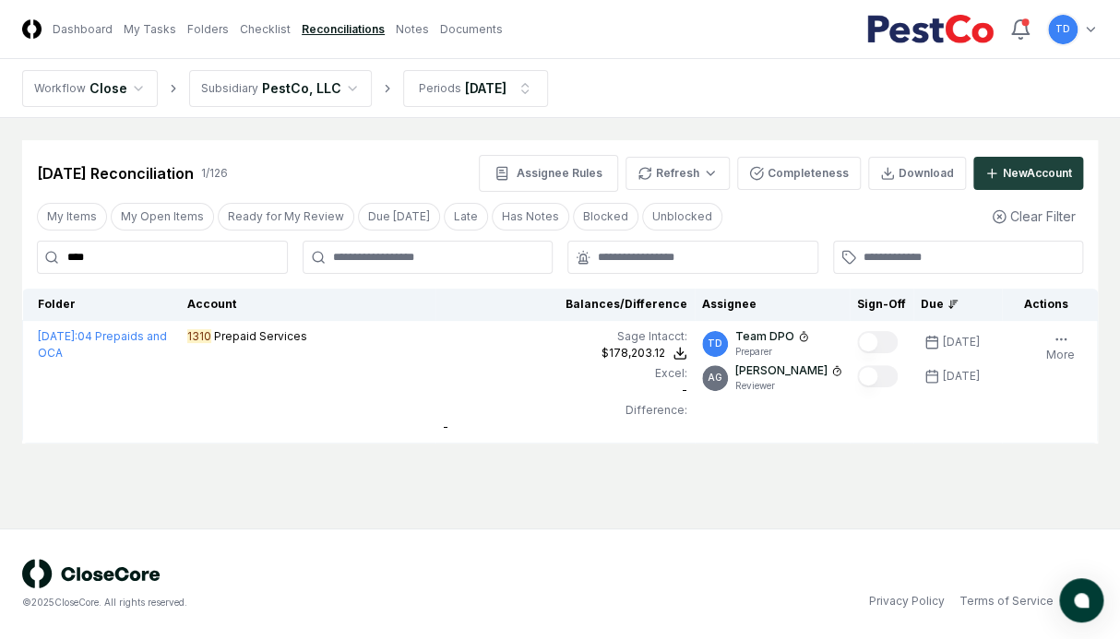
type input "****"
